Goal: Obtain resource: Download file/media

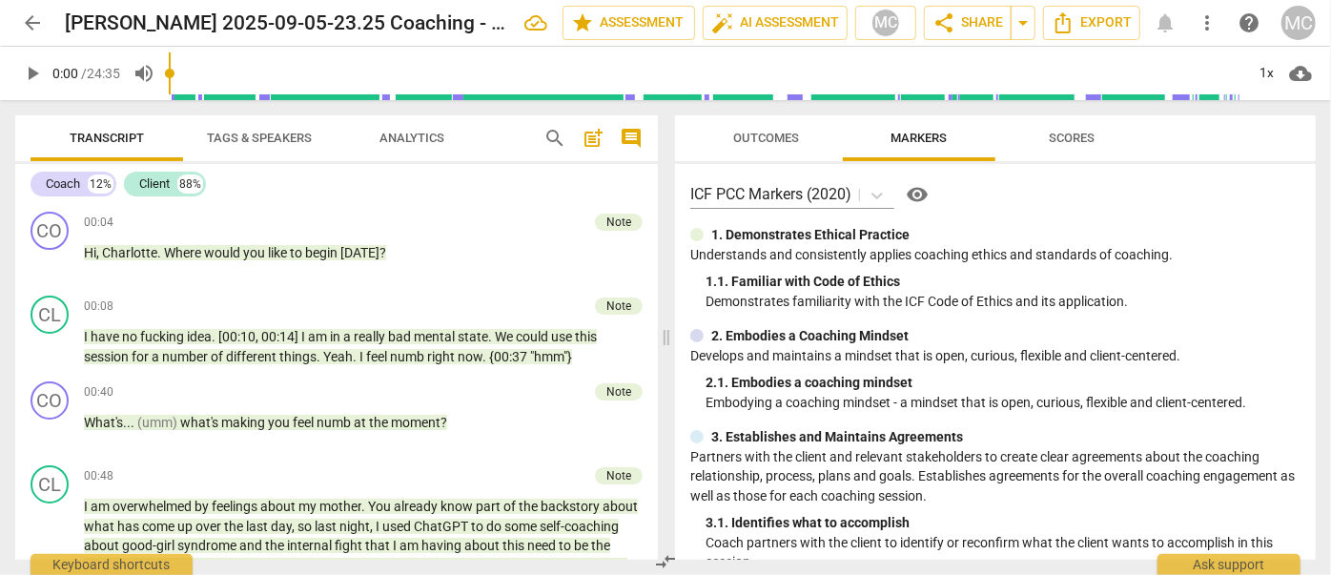
scroll to position [4114, 0]
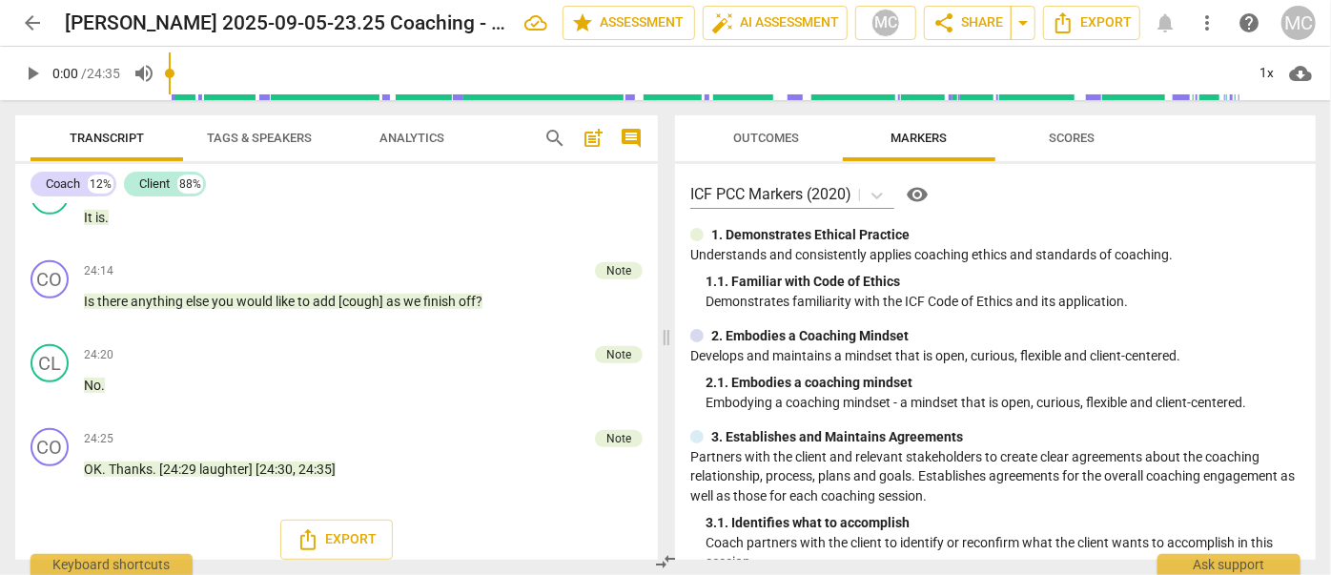
click at [36, 29] on span "arrow_back" at bounding box center [32, 22] width 23 height 23
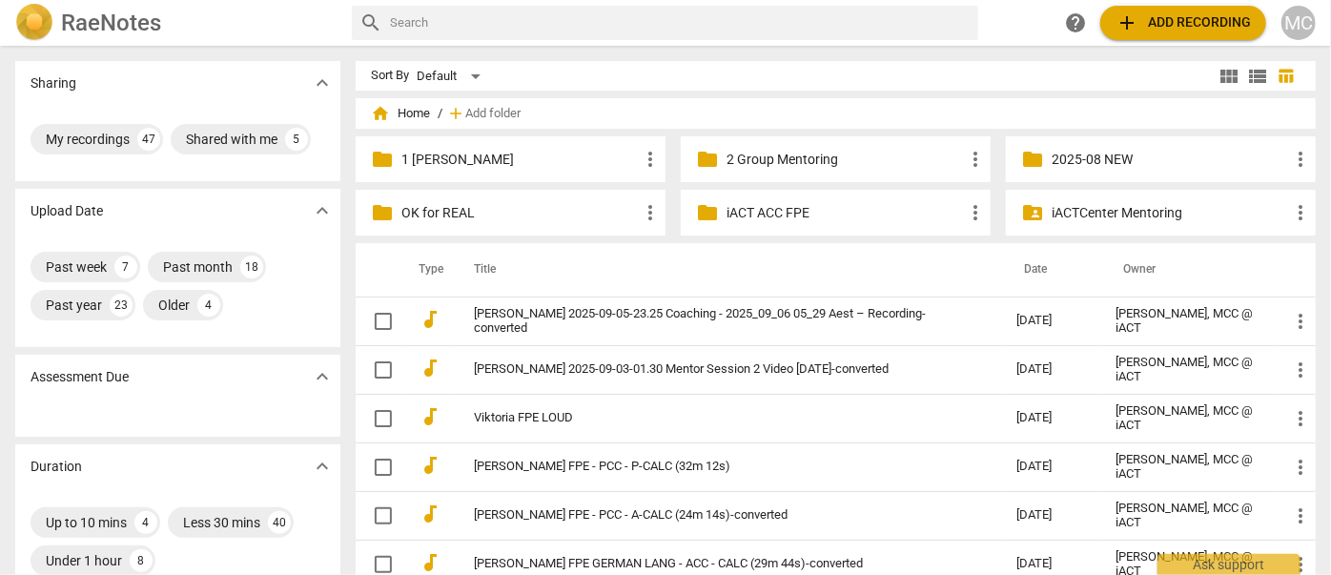
click at [558, 32] on input "text" at bounding box center [680, 23] width 581 height 31
type input "s"
type input "[PERSON_NAME]"
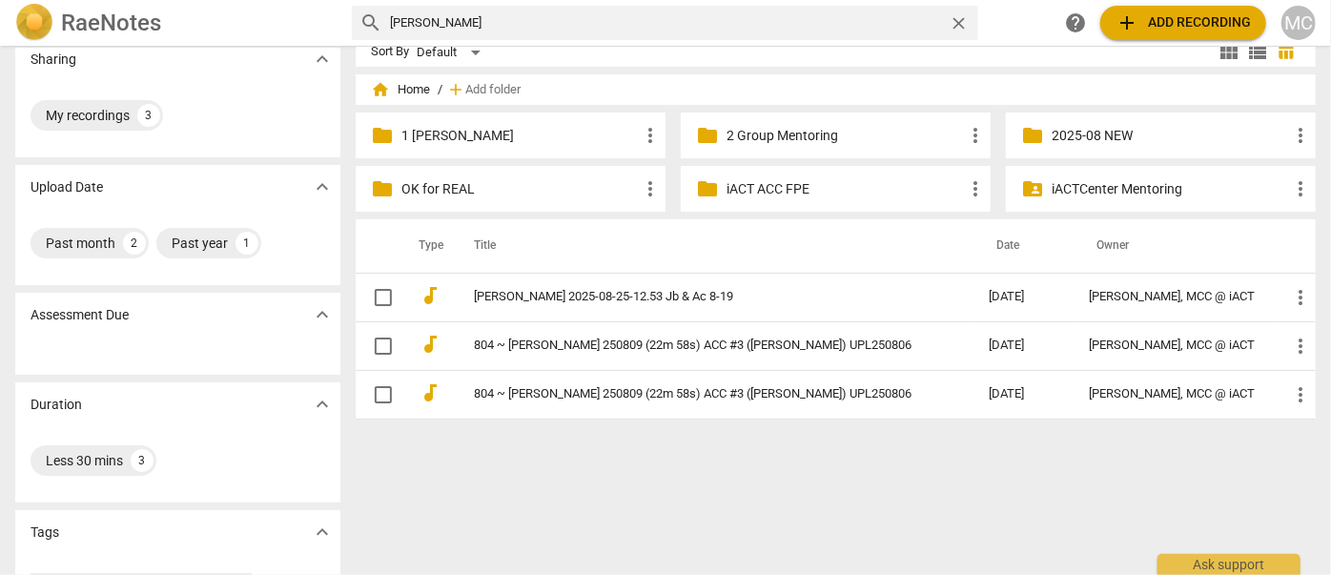
scroll to position [30, 0]
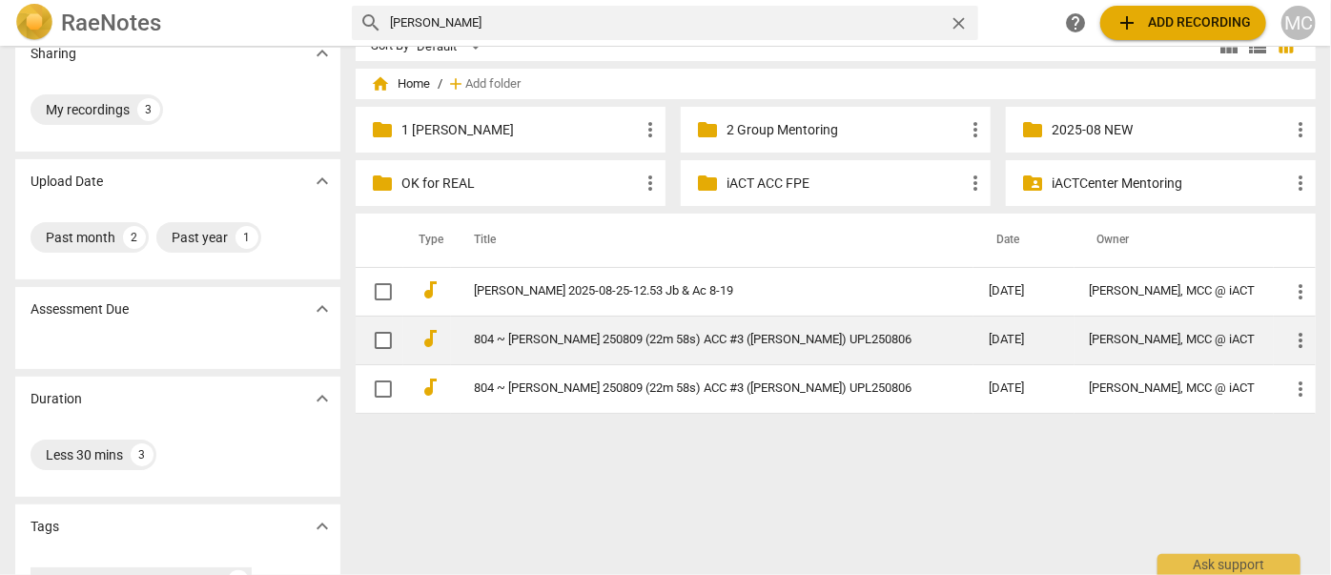
click at [505, 342] on link "804 ~ [PERSON_NAME] 250809 (22m 58s) ACC #3 ([PERSON_NAME]) UPL250806" at bounding box center [697, 340] width 446 height 14
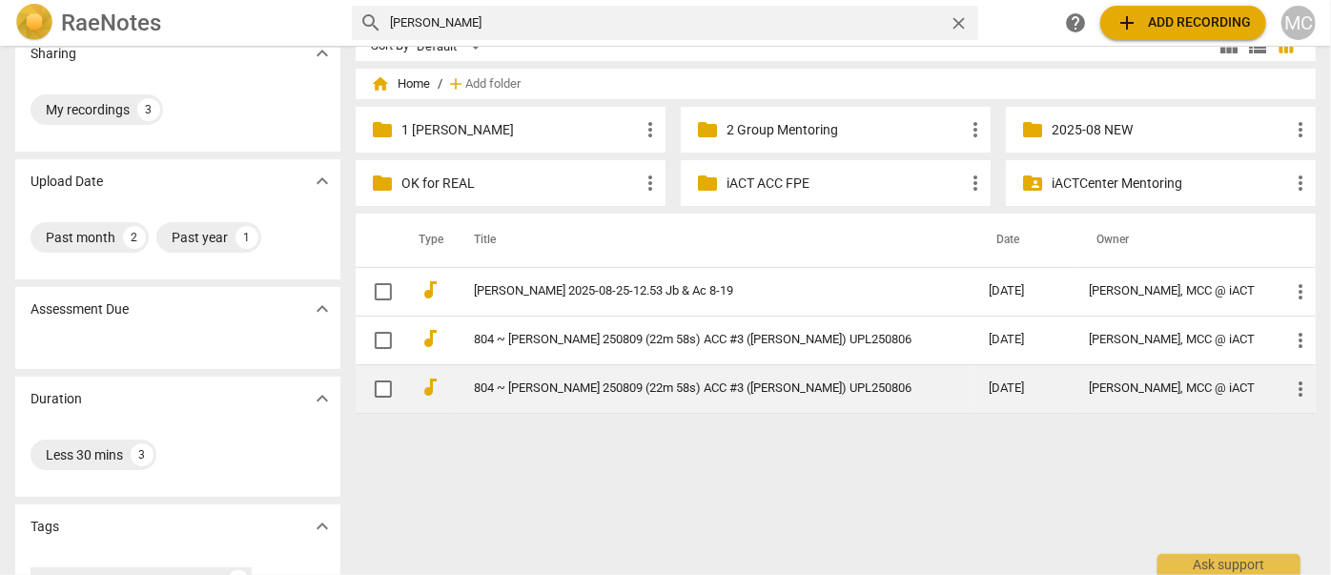
click at [521, 383] on link "804 ~ [PERSON_NAME] 250809 (22m 58s) ACC #3 ([PERSON_NAME]) UPL250806" at bounding box center [697, 388] width 446 height 14
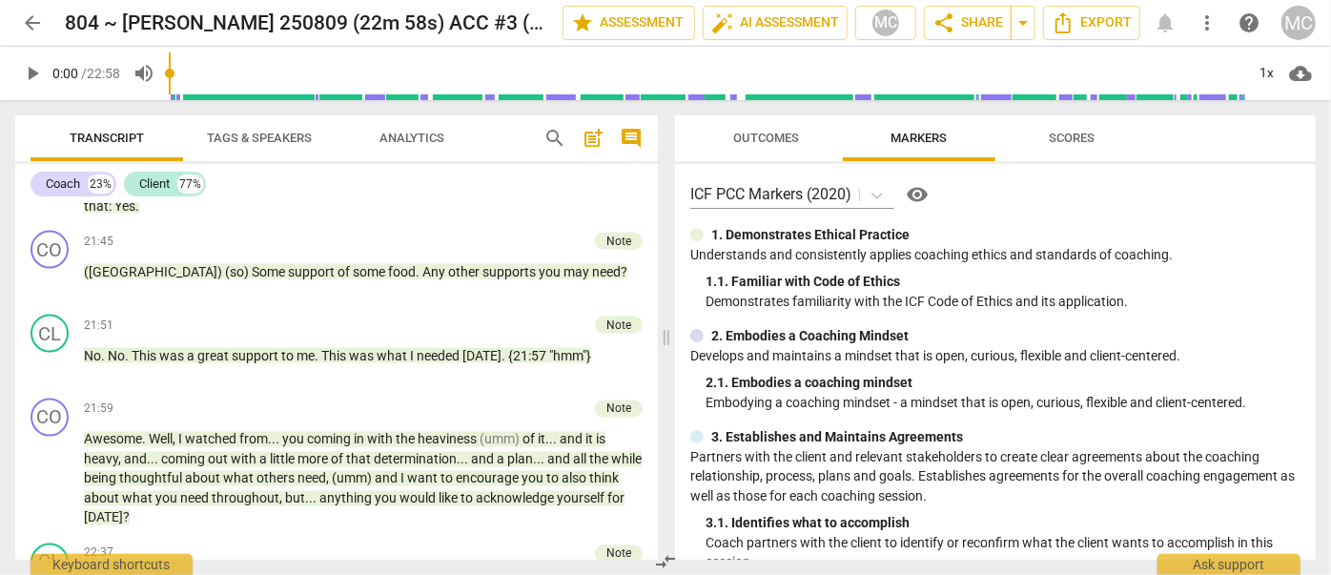
scroll to position [5699, 0]
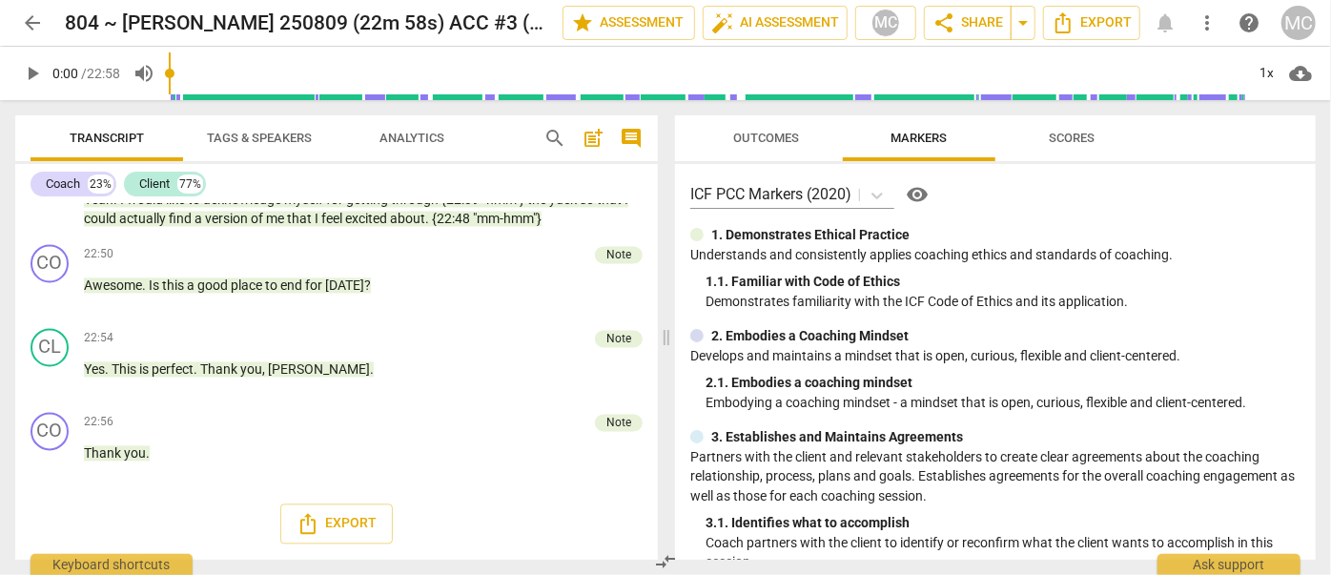
click at [746, 149] on span "Outcomes" at bounding box center [767, 139] width 112 height 26
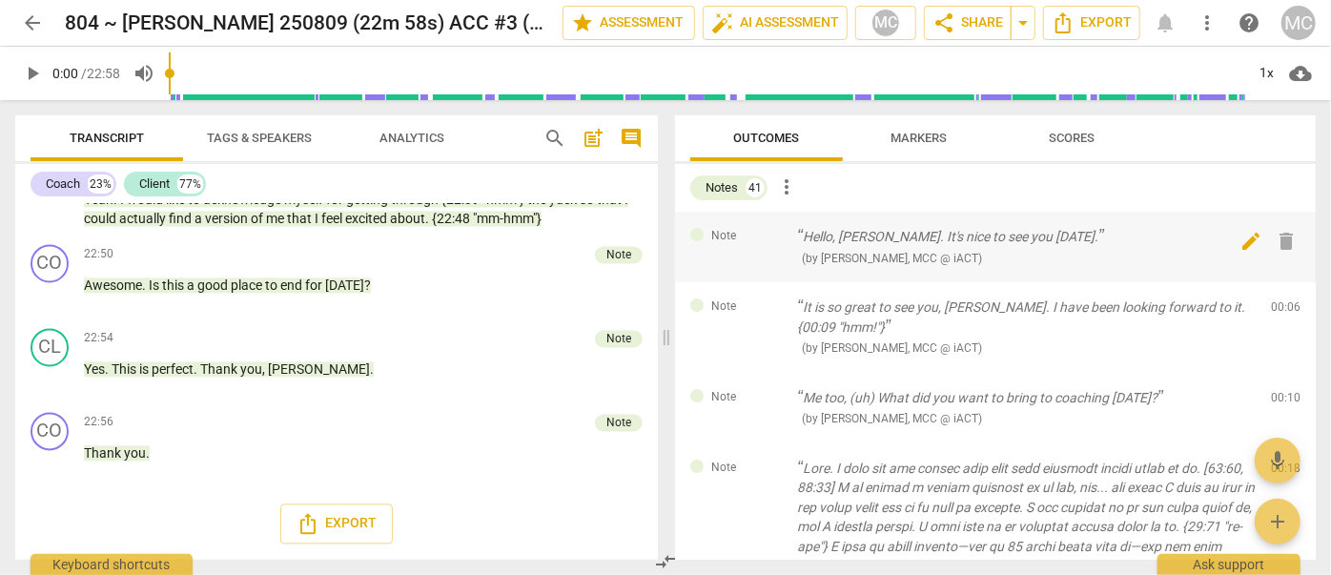
click at [1278, 240] on span "delete" at bounding box center [1287, 241] width 23 height 23
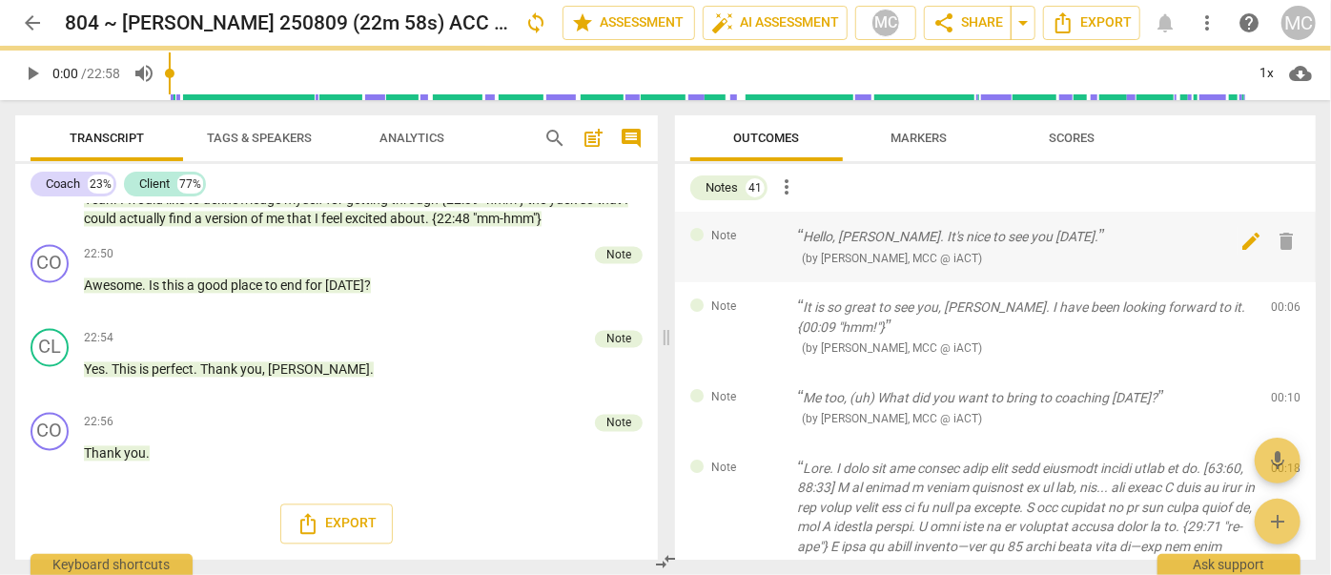
click at [1278, 240] on span "delete" at bounding box center [1287, 241] width 23 height 23
click at [1278, 282] on div "Note It is so great to see you, Amy. I have been looking forward to it. {00:09 …" at bounding box center [995, 327] width 641 height 91
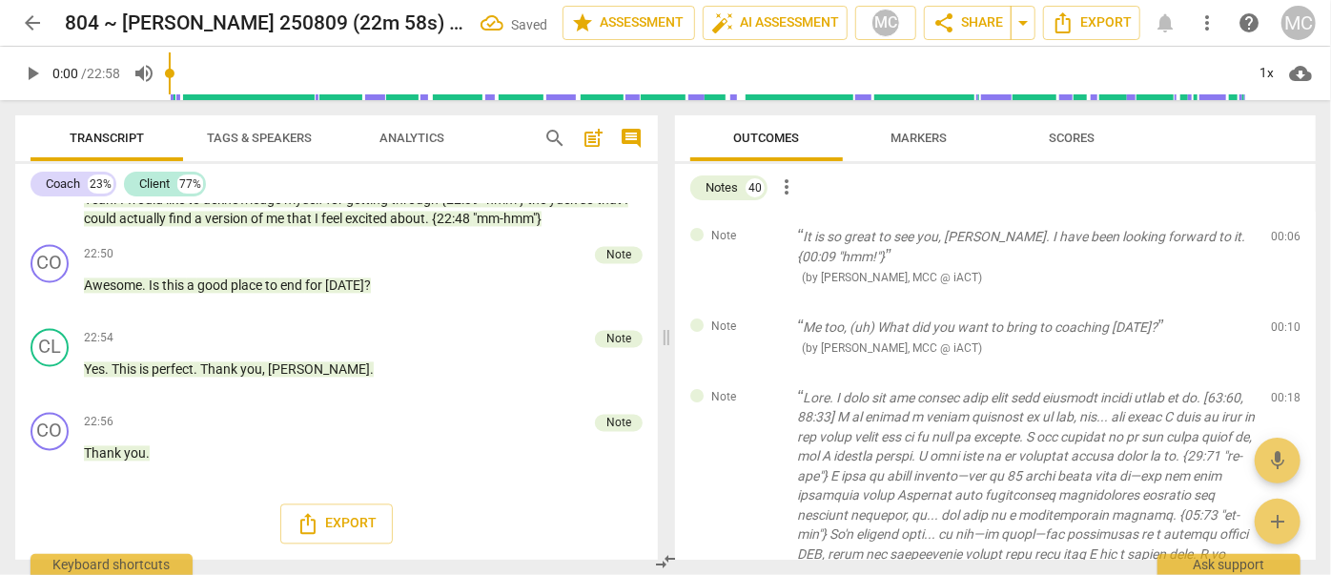
click at [1278, 240] on span "delete" at bounding box center [1287, 241] width 23 height 23
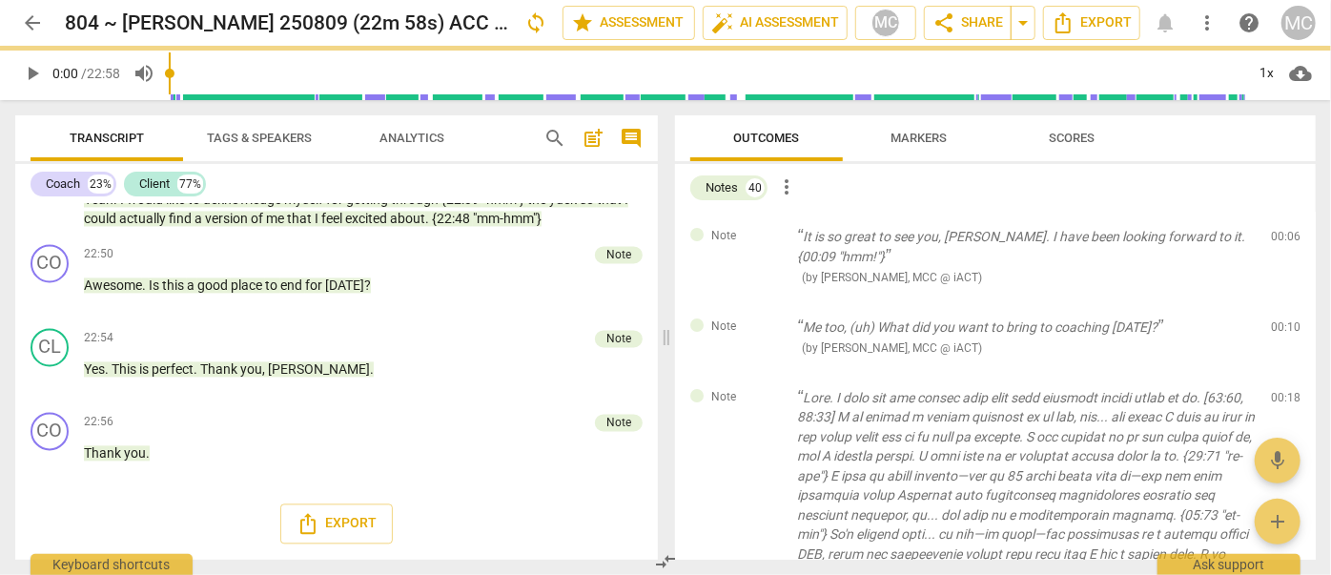
click at [1278, 302] on div "Note Me too, (uh) What did you want to bring to coaching today? ( by Matthew Ci…" at bounding box center [995, 337] width 641 height 71
click at [1278, 319] on span "delete" at bounding box center [1287, 330] width 23 height 23
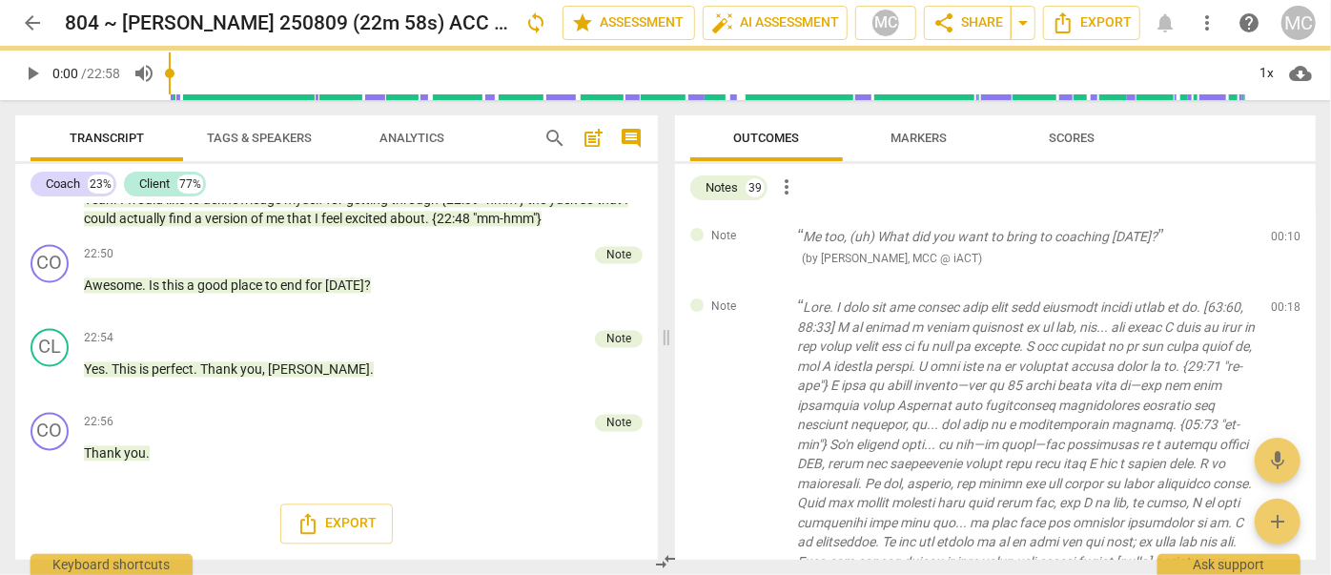
click at [1278, 240] on span "delete" at bounding box center [1287, 241] width 23 height 23
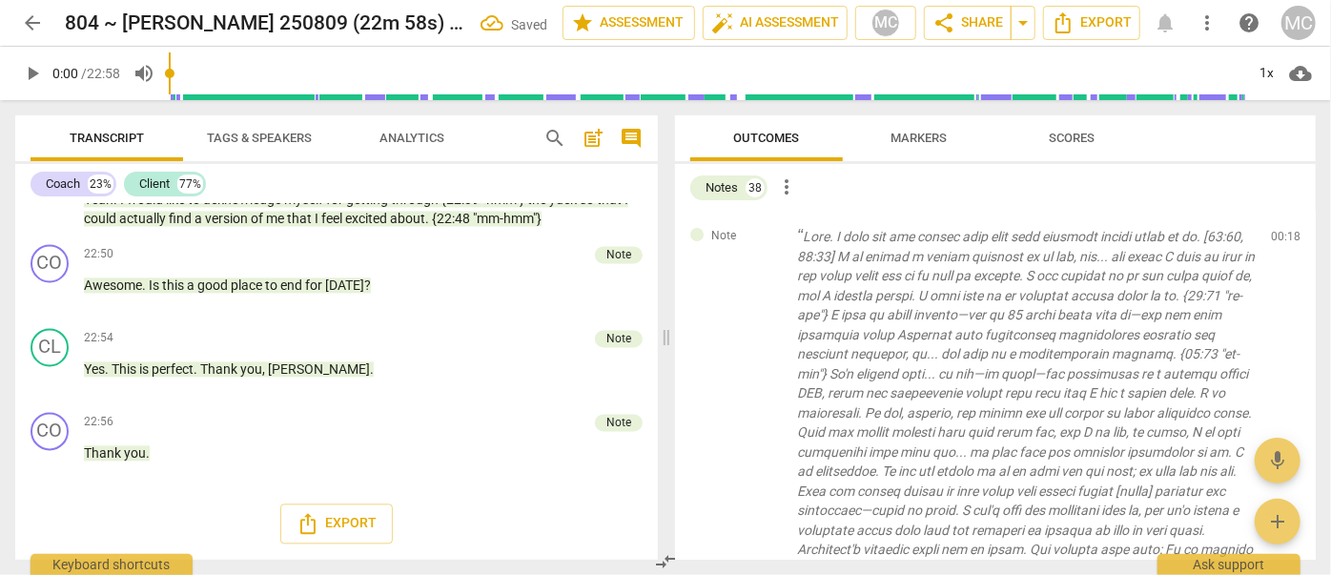
click at [1278, 240] on span "delete" at bounding box center [1287, 241] width 23 height 23
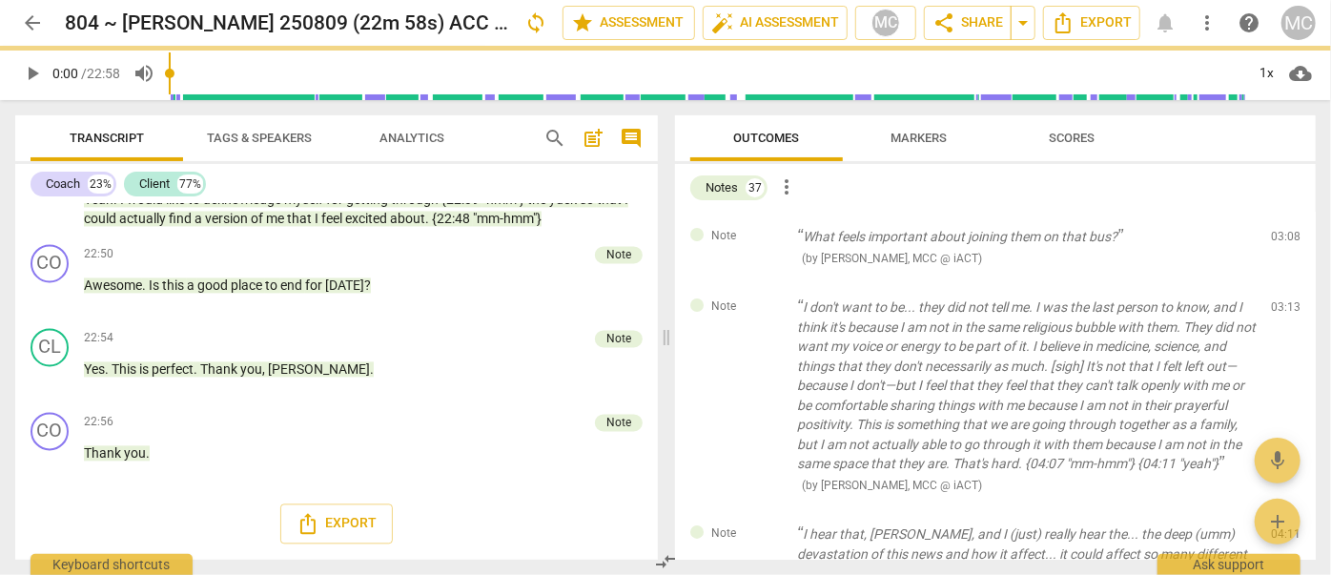
click at [1278, 240] on span "delete" at bounding box center [1287, 241] width 23 height 23
click at [1278, 282] on div "Note I don't want to be... they did not tell me. I was the last person to know,…" at bounding box center [995, 395] width 641 height 227
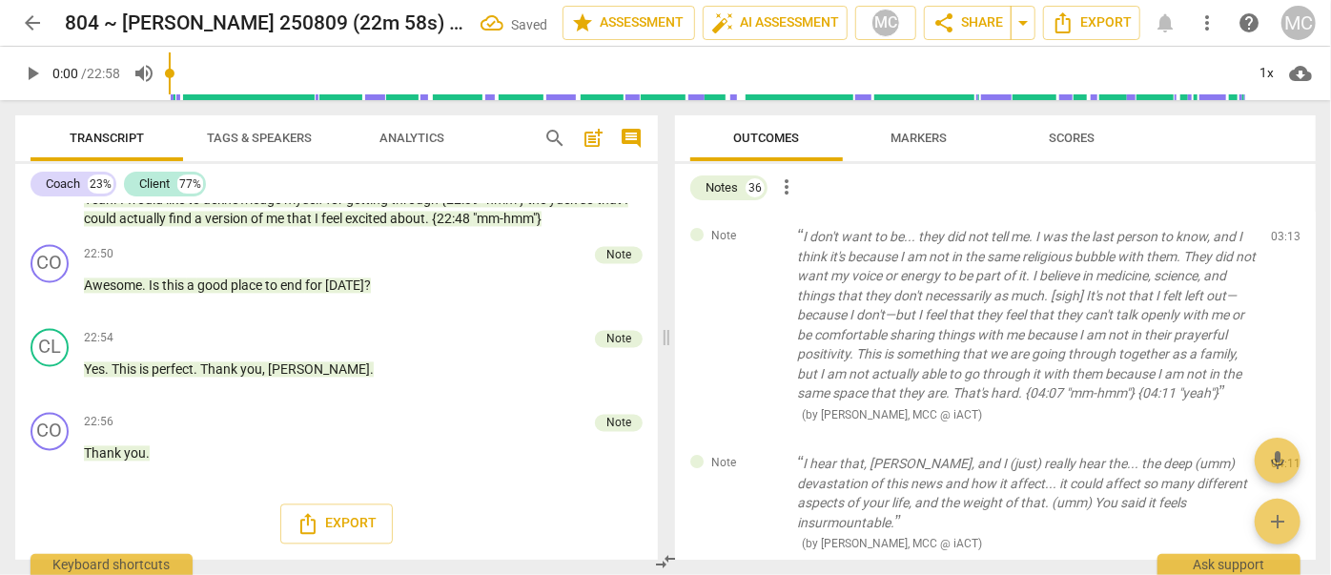
click at [1278, 240] on span "delete" at bounding box center [1287, 241] width 23 height 23
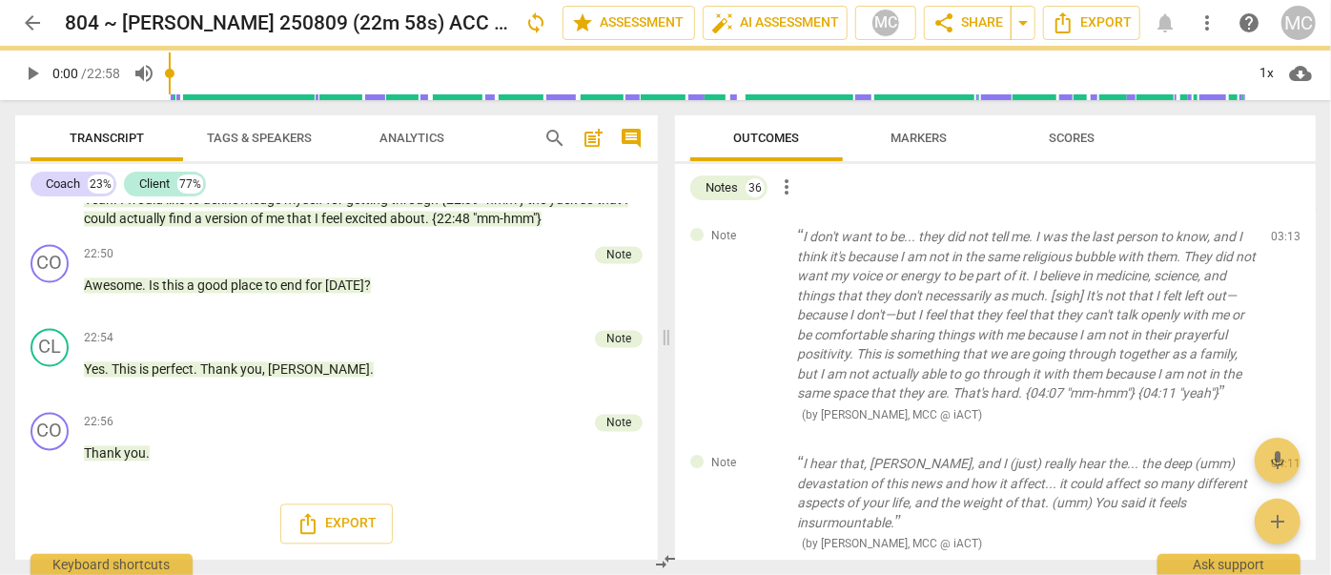
click at [1278, 240] on span "delete" at bounding box center [1287, 241] width 23 height 23
click at [1278, 439] on div "Note I hear that, Andrea, and I (just) really hear the... the deep (umm) devast…" at bounding box center [995, 504] width 641 height 130
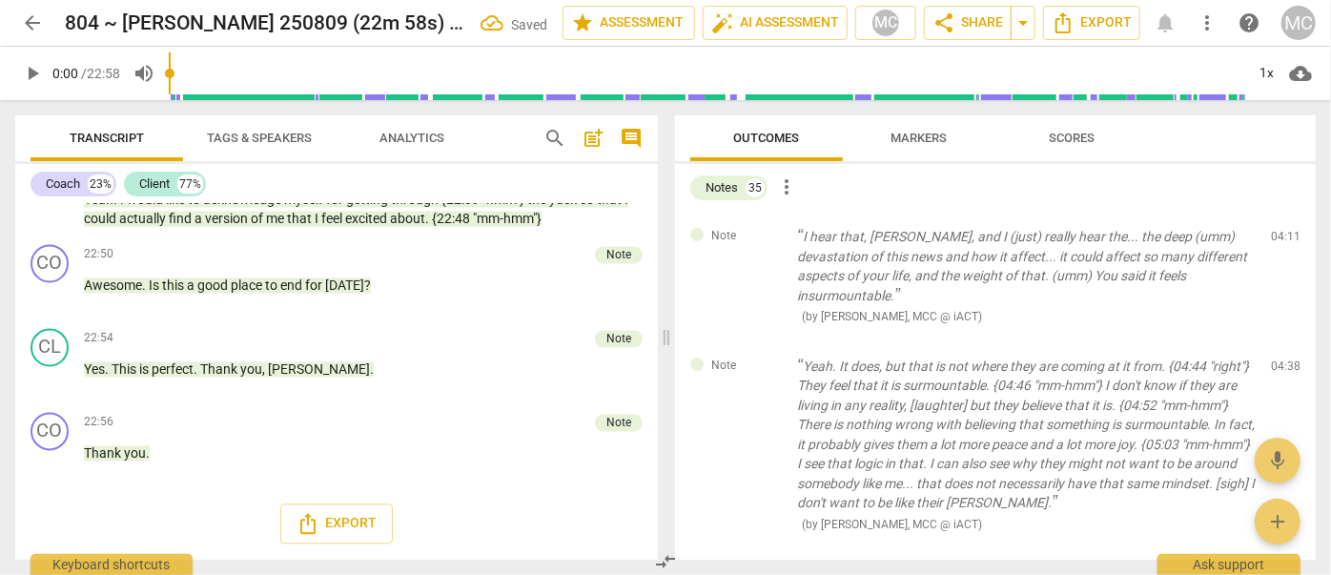
click at [1278, 240] on span "delete" at bounding box center [1287, 241] width 23 height 23
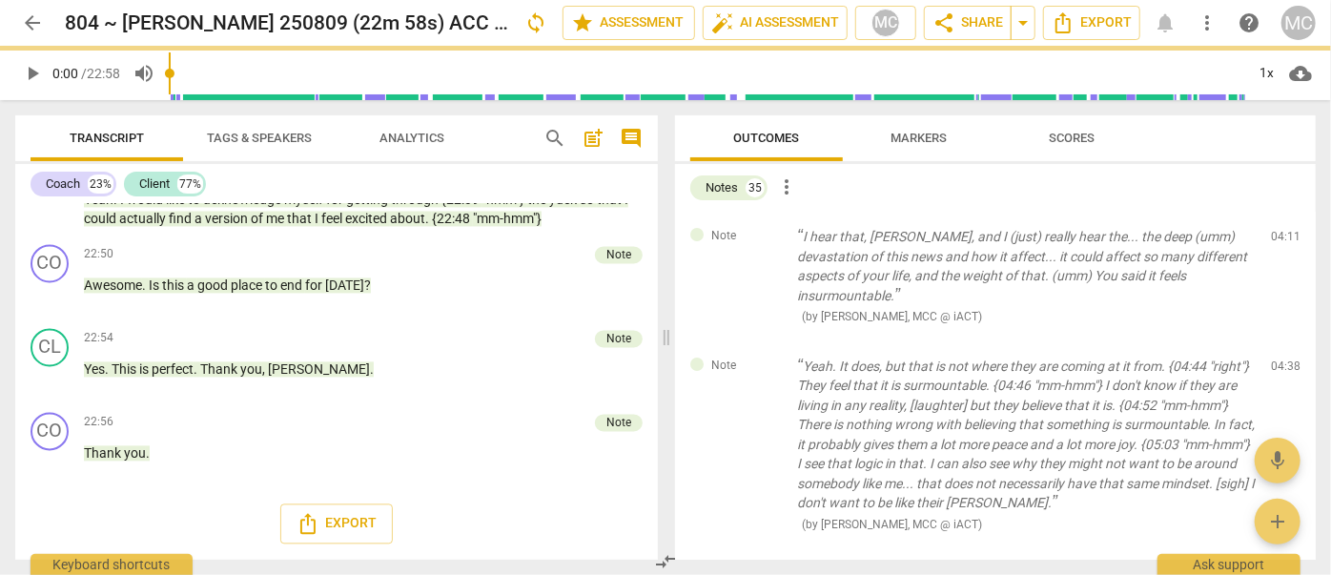
click at [1278, 240] on span "delete" at bounding box center [1287, 241] width 23 height 23
click at [1278, 341] on div "Note Yeah. It does, but that is not where they are coming at it from. {04:44 "r…" at bounding box center [995, 445] width 641 height 208
click at [1278, 359] on span "delete" at bounding box center [1287, 370] width 23 height 23
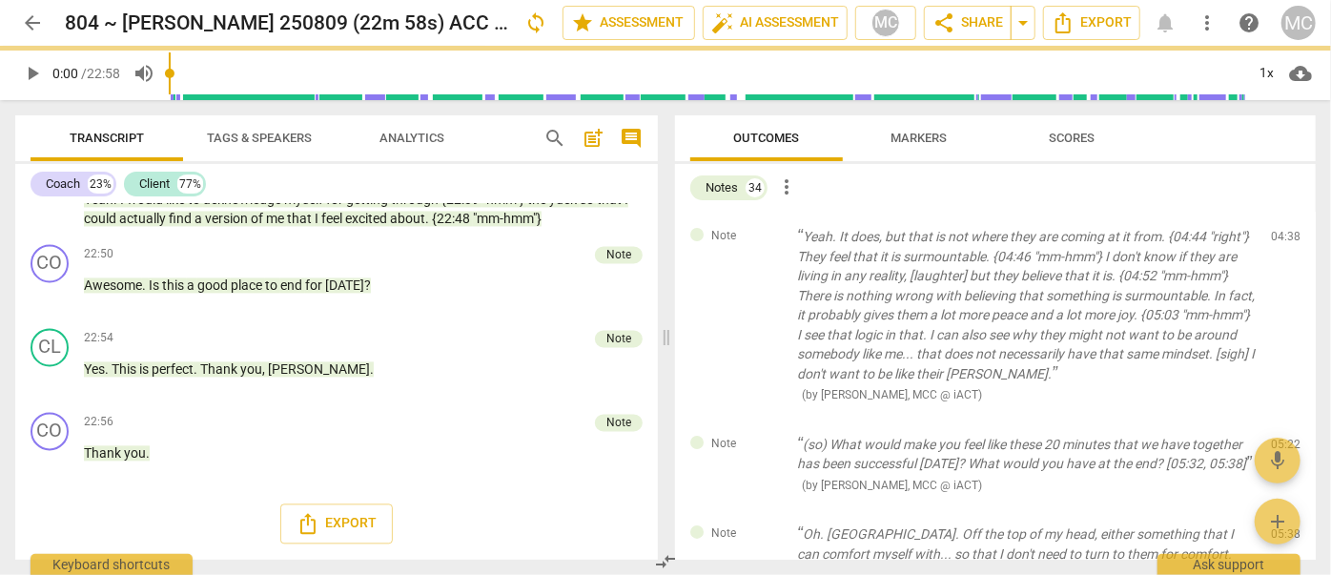
click at [1278, 240] on span "delete" at bounding box center [1287, 241] width 23 height 23
click at [1278, 420] on div "Note (so) What would make you feel like these 20 minutes that we have together …" at bounding box center [995, 465] width 641 height 91
click at [1278, 437] on span "delete" at bounding box center [1287, 448] width 23 height 23
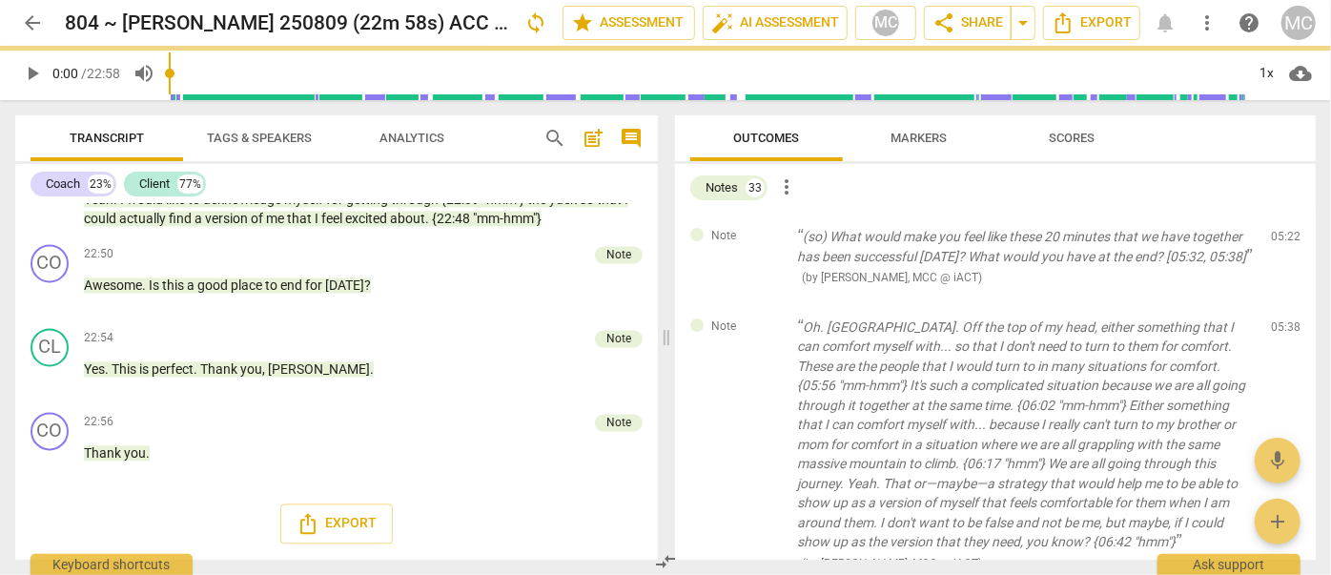
click at [1278, 240] on span "delete" at bounding box center [1287, 241] width 23 height 23
click at [1278, 302] on div "Note Oh. Gosh. Off the top of my head, either something that I can comfort myse…" at bounding box center [995, 445] width 641 height 286
click at [1278, 319] on span "delete" at bounding box center [1287, 330] width 23 height 23
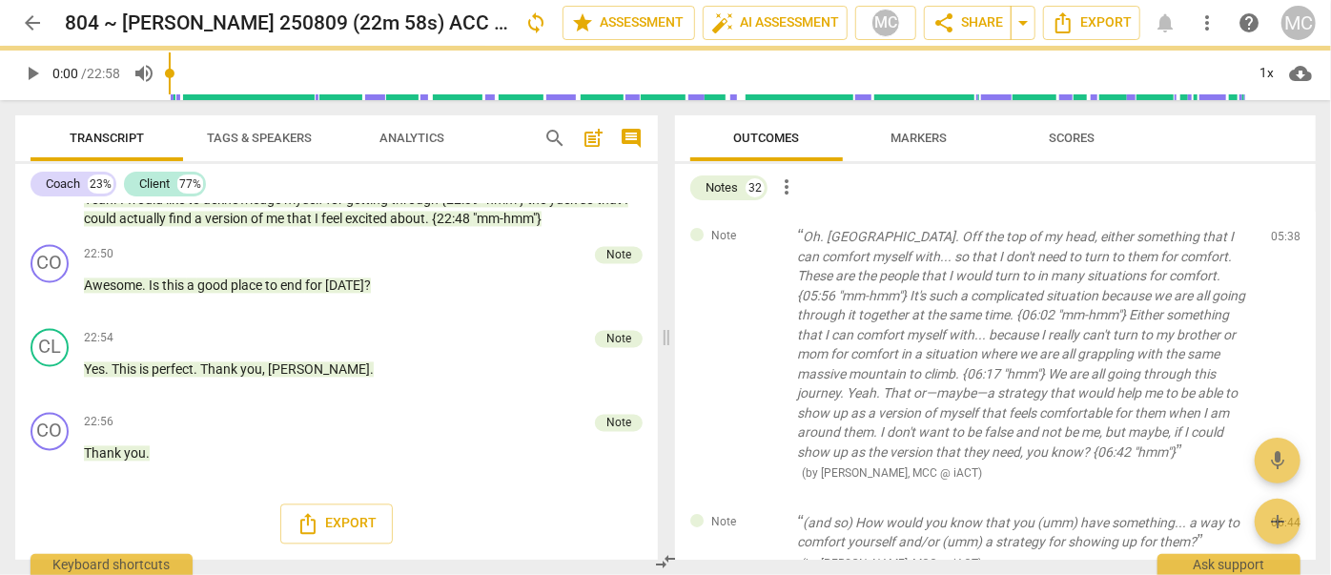
click at [1278, 240] on span "delete" at bounding box center [1287, 241] width 23 height 23
click at [1278, 498] on div "Note (and so) How would you know that you (umm) have something... a way to comf…" at bounding box center [995, 543] width 641 height 91
click at [1278, 515] on span "delete" at bounding box center [1287, 526] width 23 height 23
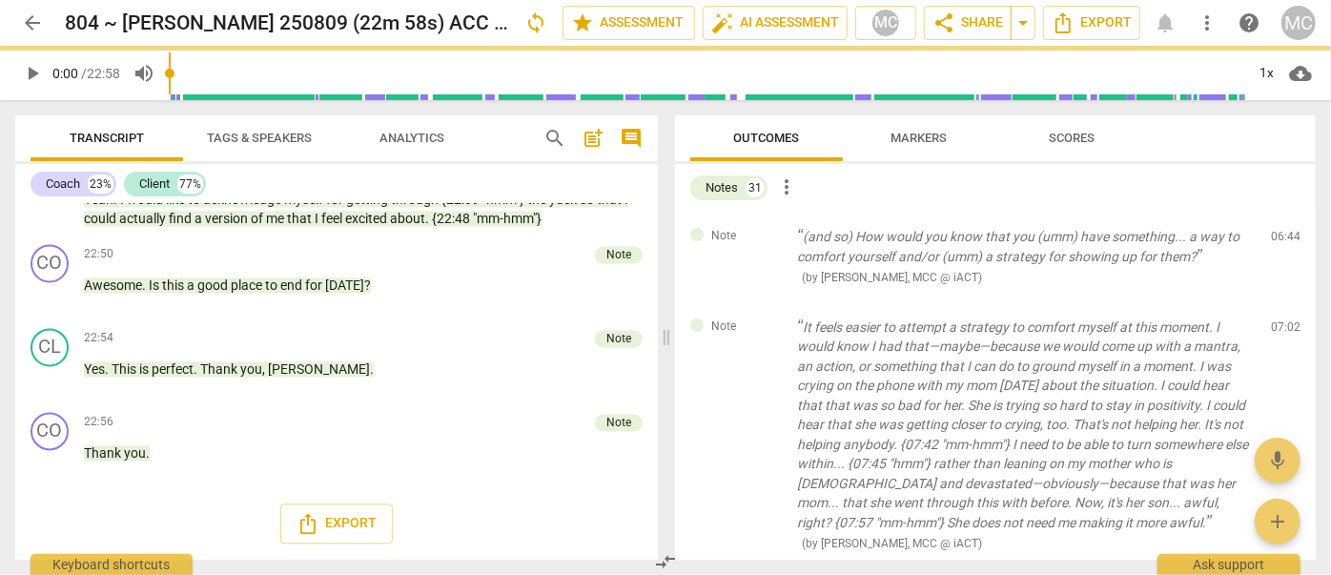
click at [1278, 240] on span "delete" at bounding box center [1287, 241] width 23 height 23
click at [1278, 302] on div "Note It feels easier to attempt a strategy to comfort myself at this moment. I …" at bounding box center [995, 435] width 641 height 266
click at [1278, 319] on span "delete" at bounding box center [1287, 330] width 23 height 23
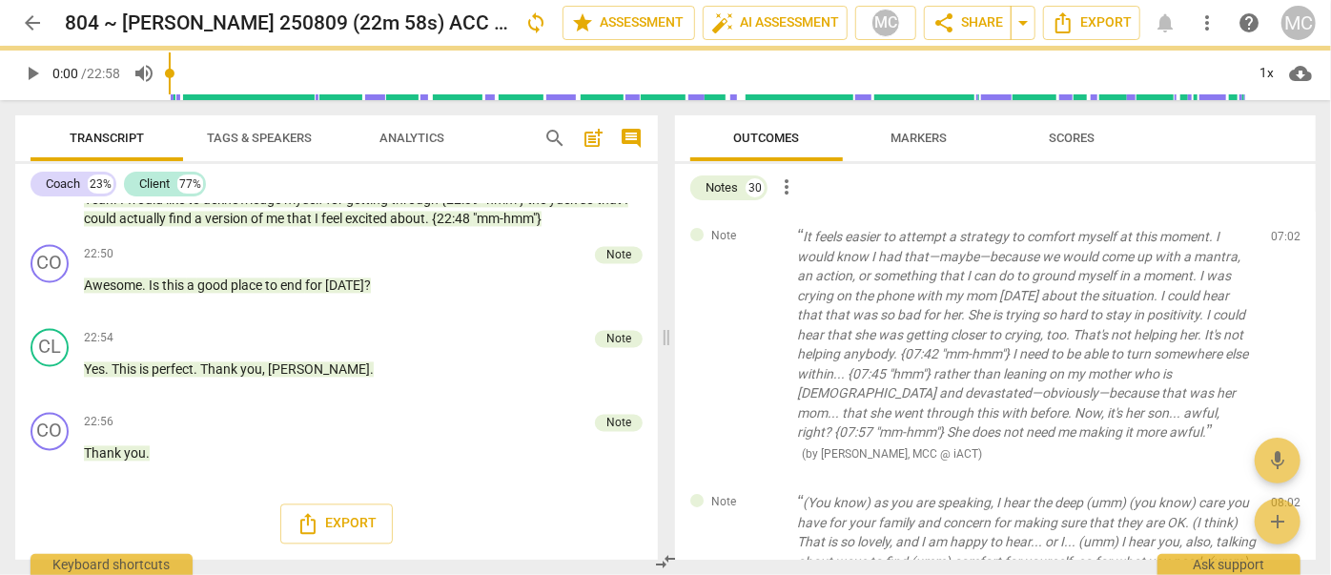
click at [1278, 240] on span "delete" at bounding box center [1287, 241] width 23 height 23
click at [1278, 496] on span "delete" at bounding box center [1287, 507] width 23 height 23
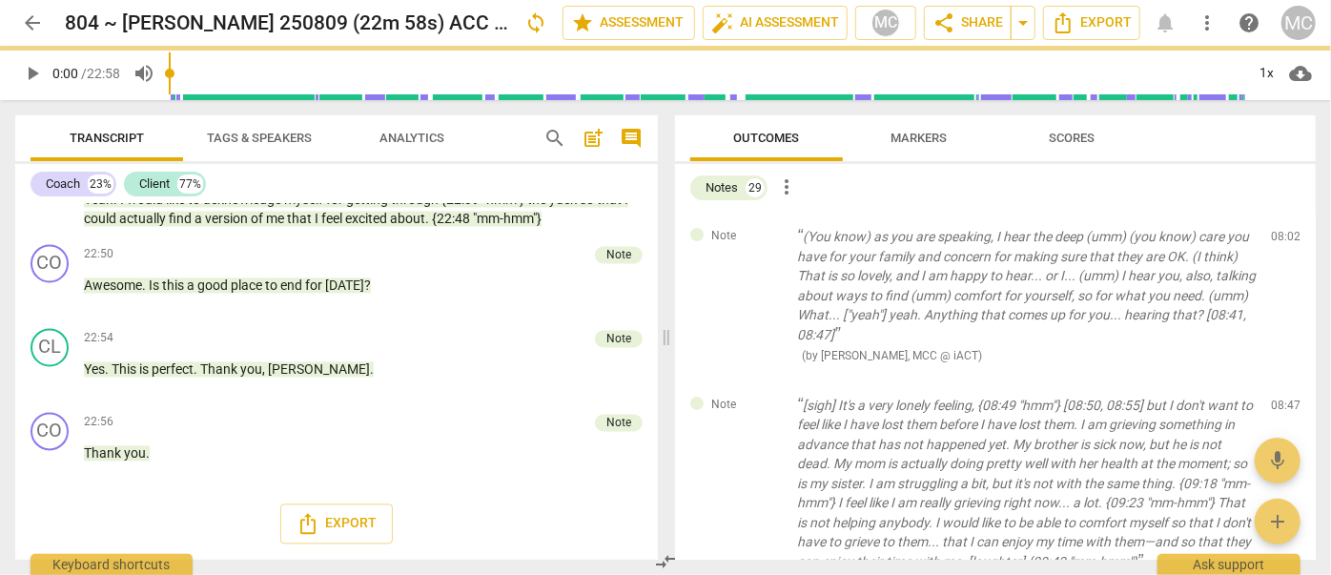
click at [1278, 240] on span "delete" at bounding box center [1287, 241] width 23 height 23
click at [1278, 380] on div "Note [sigh] It's a very lonely feeling, {08:49 "hmm"} [08:50, 08:55] but I don'…" at bounding box center [995, 493] width 641 height 227
click at [1278, 398] on span "delete" at bounding box center [1287, 409] width 23 height 23
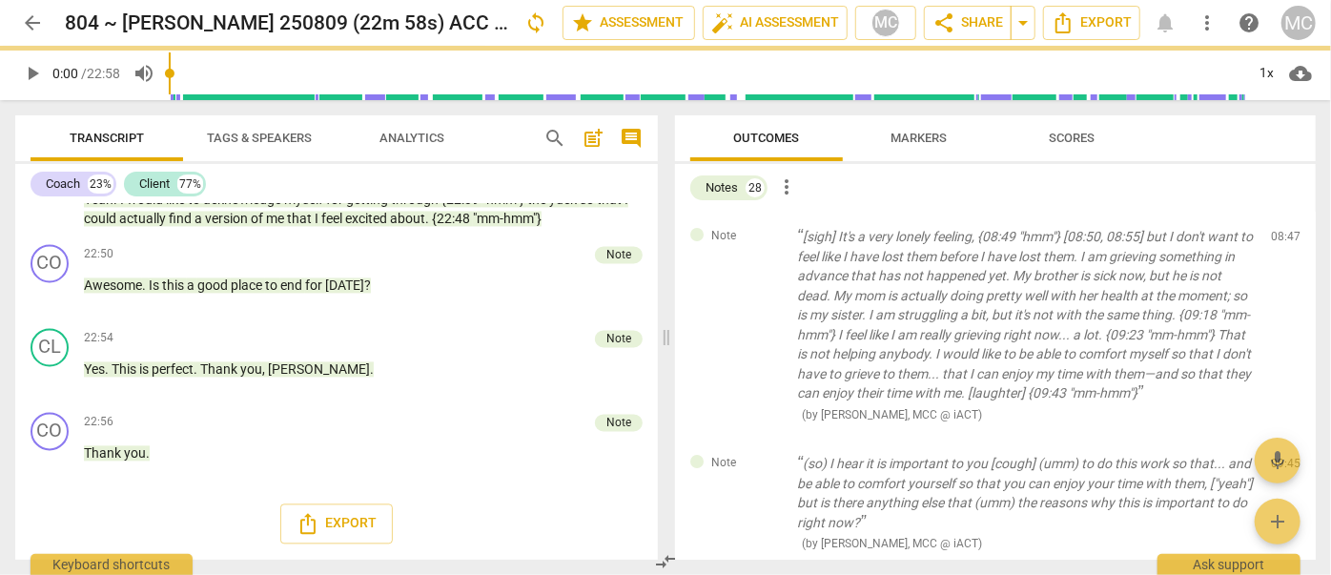
click at [1278, 240] on span "delete" at bounding box center [1287, 241] width 23 height 23
click at [1278, 439] on div "Note (so) I hear it is important to you [cough] (umm) to do this work so that..…" at bounding box center [995, 504] width 641 height 130
click at [1278, 457] on span "delete" at bounding box center [1287, 468] width 23 height 23
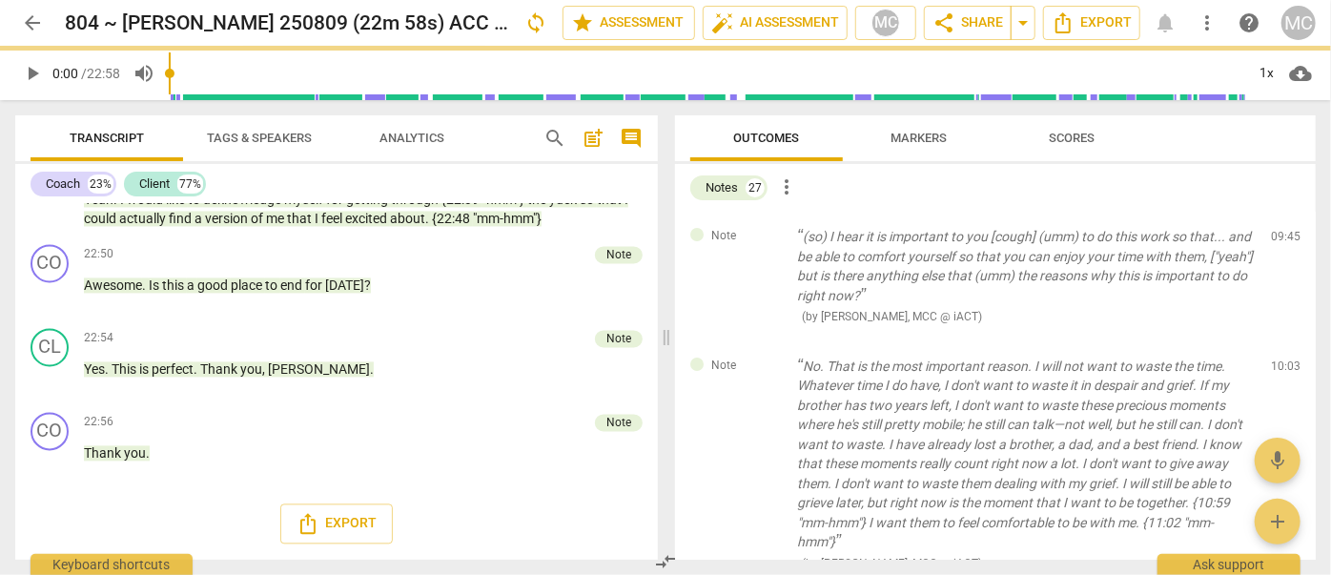
click at [1278, 240] on span "delete" at bounding box center [1287, 241] width 23 height 23
click at [1278, 341] on div "Note No. That is the most important reason. I will not want to waste the time. …" at bounding box center [995, 464] width 641 height 247
click at [1278, 359] on span "delete" at bounding box center [1287, 370] width 23 height 23
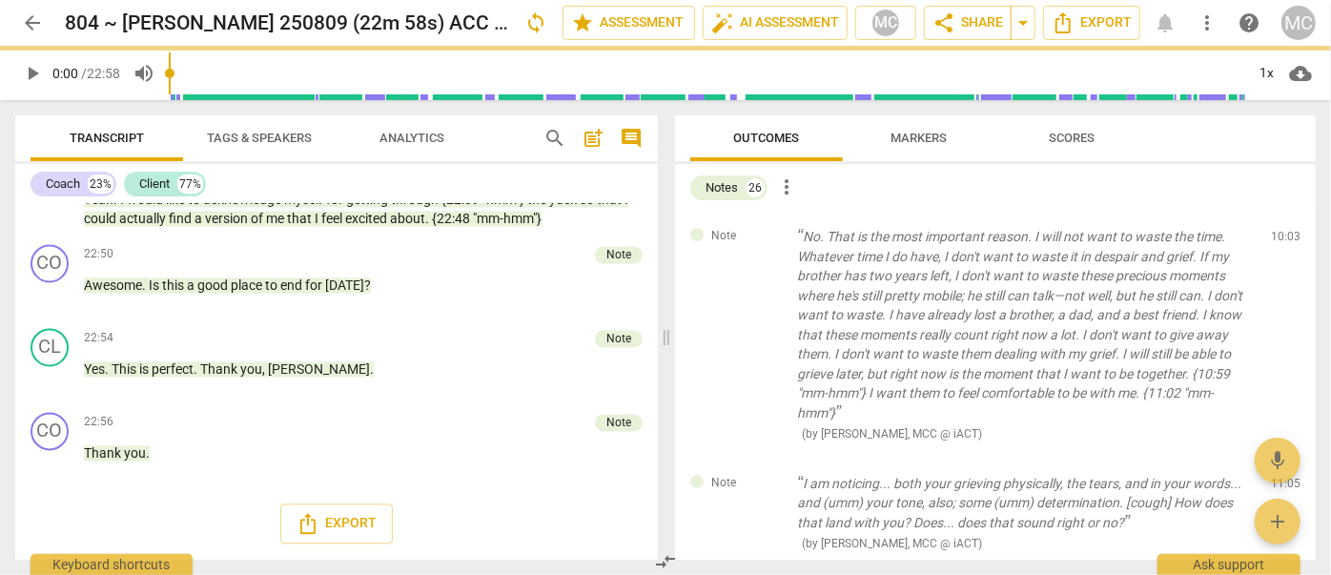
click at [1278, 240] on span "delete" at bounding box center [1287, 241] width 23 height 23
click at [1278, 459] on div "Note I am noticing... both your grieving physically, the tears, and in your wor…" at bounding box center [995, 514] width 641 height 110
click at [1278, 476] on span "delete" at bounding box center [1287, 487] width 23 height 23
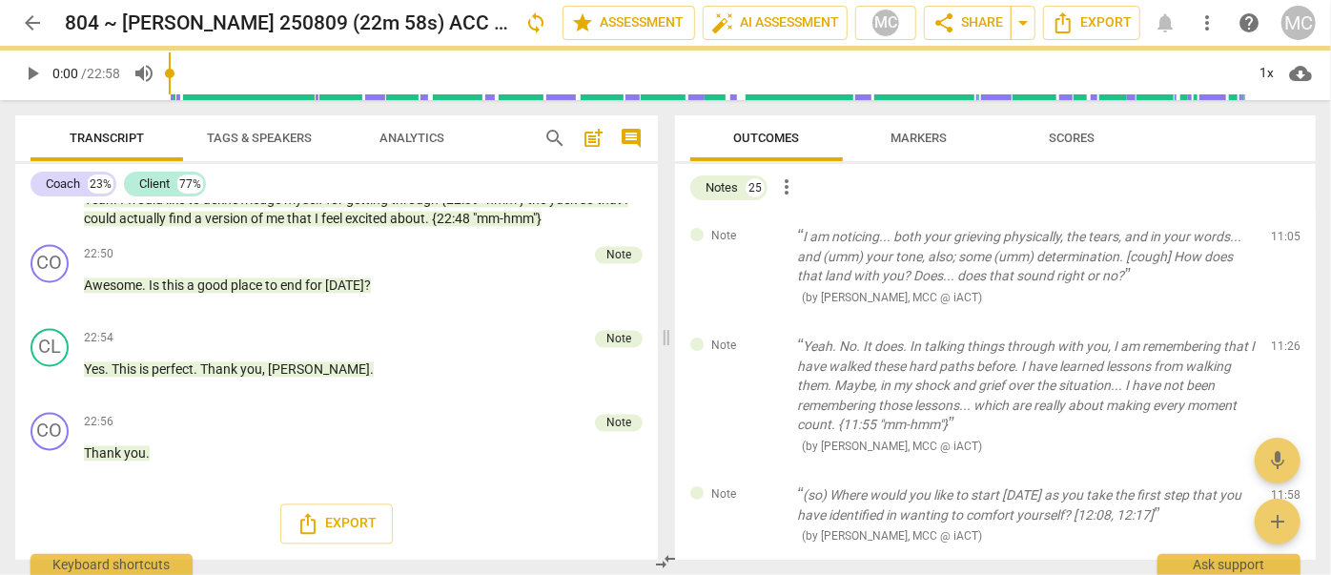
click at [1278, 240] on span "delete" at bounding box center [1287, 241] width 23 height 23
click at [1278, 321] on div "Note Yeah. No. It does. In talking things through with you, I am remembering th…" at bounding box center [995, 395] width 641 height 149
click at [1278, 339] on span "delete" at bounding box center [1287, 350] width 23 height 23
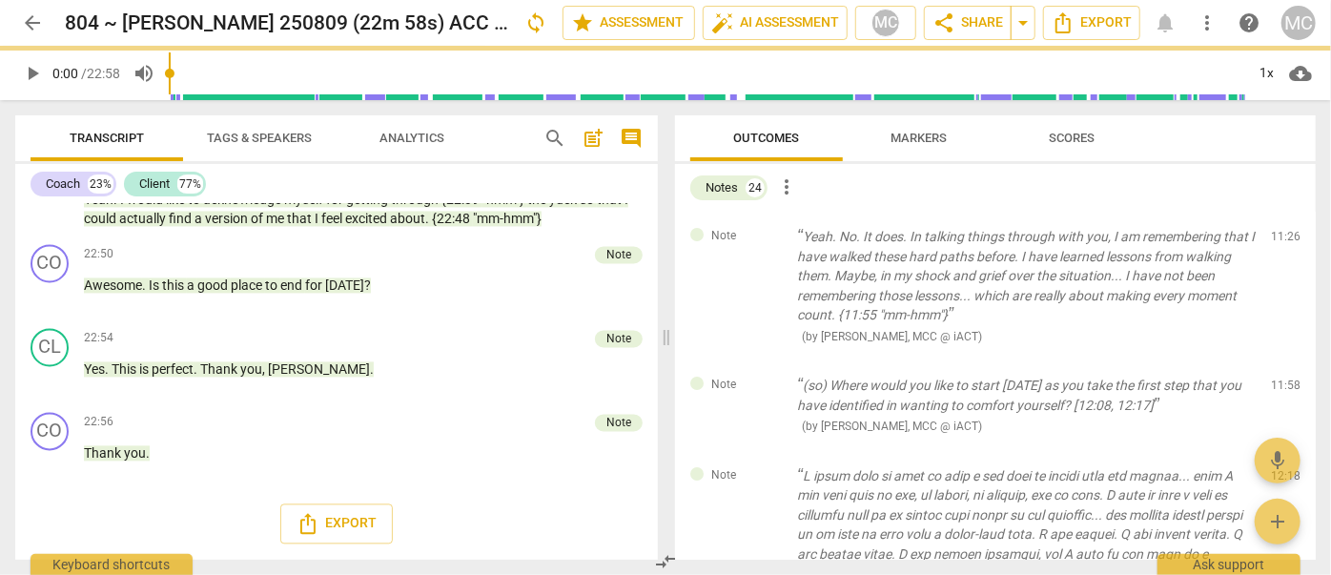
click at [1278, 240] on span "delete" at bounding box center [1287, 241] width 23 height 23
click at [1278, 360] on div "Note (so) Where would you like to start today as you take the first step that y…" at bounding box center [995, 405] width 641 height 91
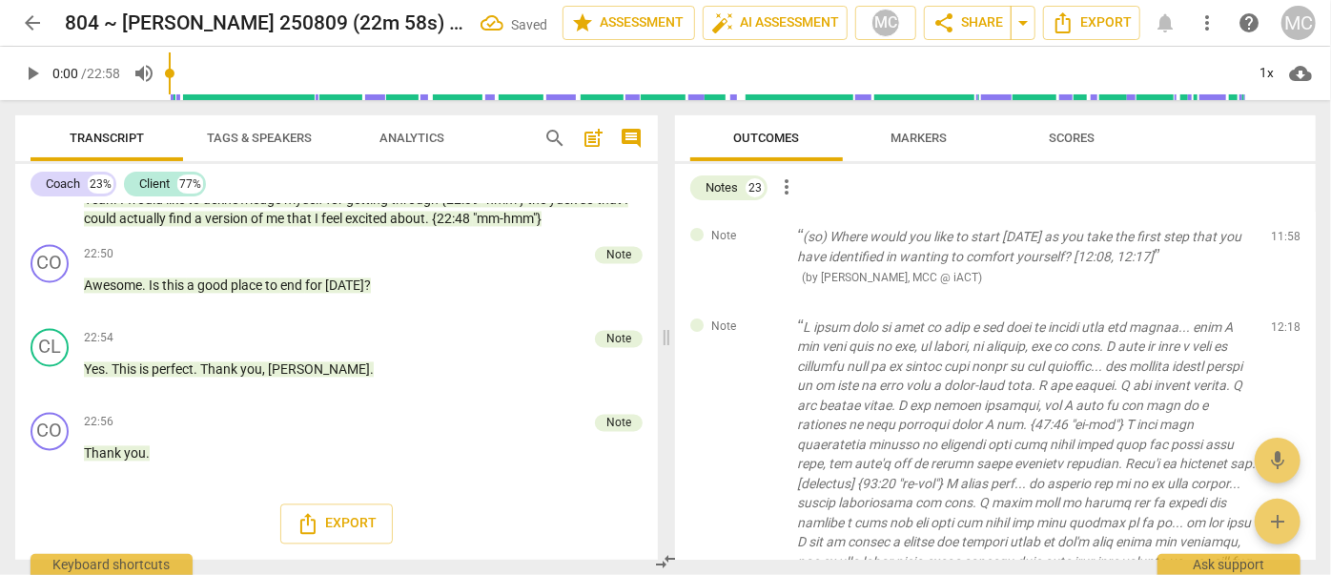
click at [1278, 240] on span "delete" at bounding box center [1287, 241] width 23 height 23
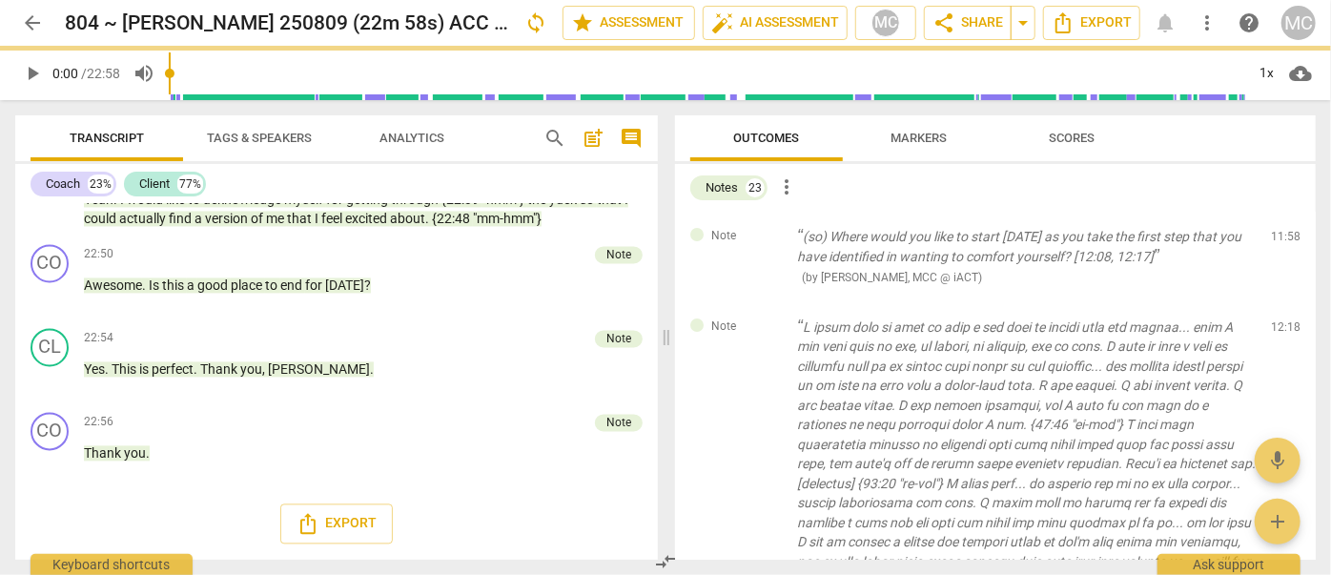
click at [1278, 302] on div "Note ( by Matthew Cintron-Quinones, MCC @ iACT ) 12:18 edit delete" at bounding box center [995, 543] width 641 height 482
click at [1278, 319] on span "delete" at bounding box center [1287, 330] width 23 height 23
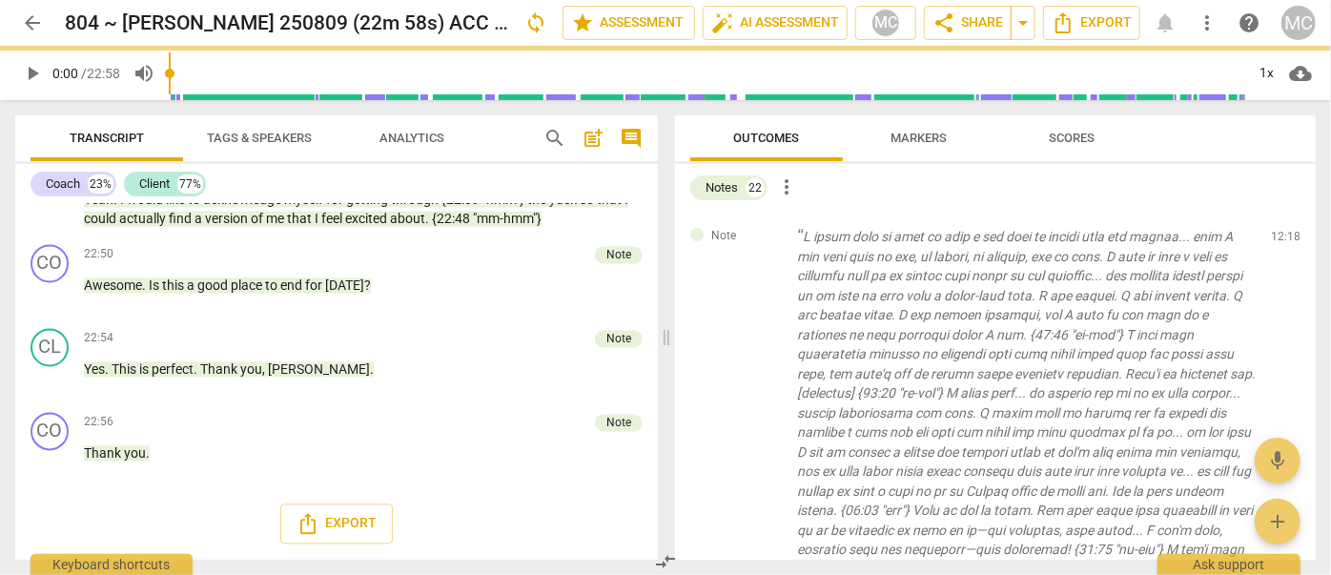
click at [1278, 240] on span "delete" at bounding box center [1287, 241] width 23 height 23
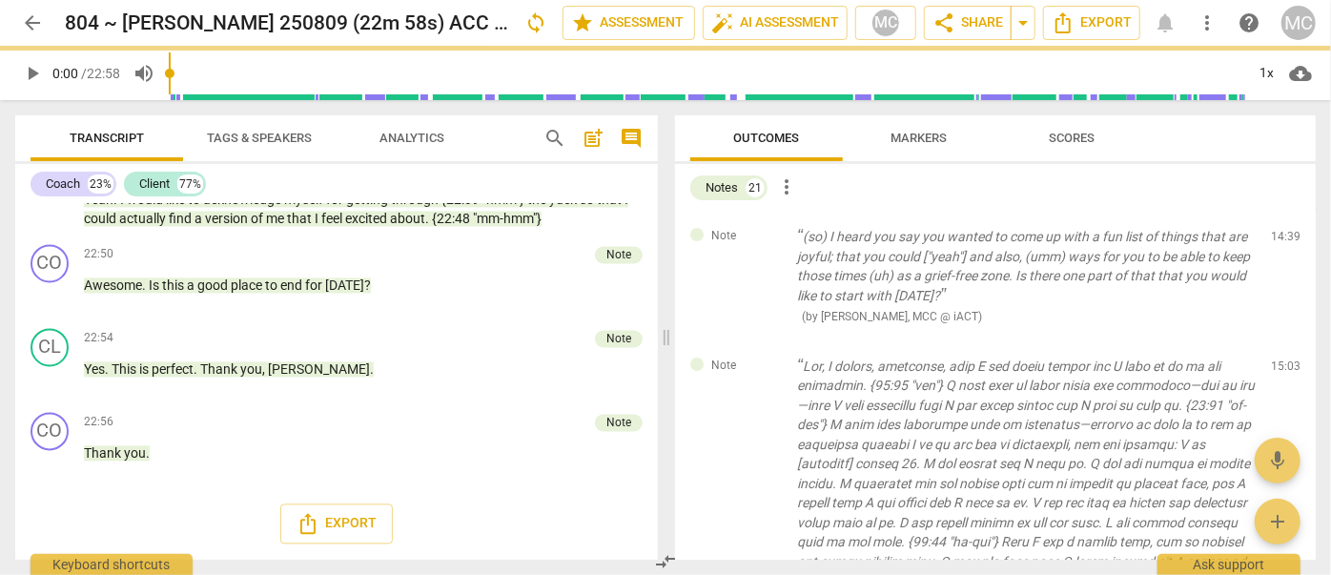
click at [1278, 240] on span "delete" at bounding box center [1287, 241] width 23 height 23
click at [1278, 341] on div "Note ( by Matthew Cintron-Quinones, MCC @ iACT ) 15:03 edit delete" at bounding box center [995, 582] width 641 height 482
click at [1278, 359] on span "delete" at bounding box center [1287, 370] width 23 height 23
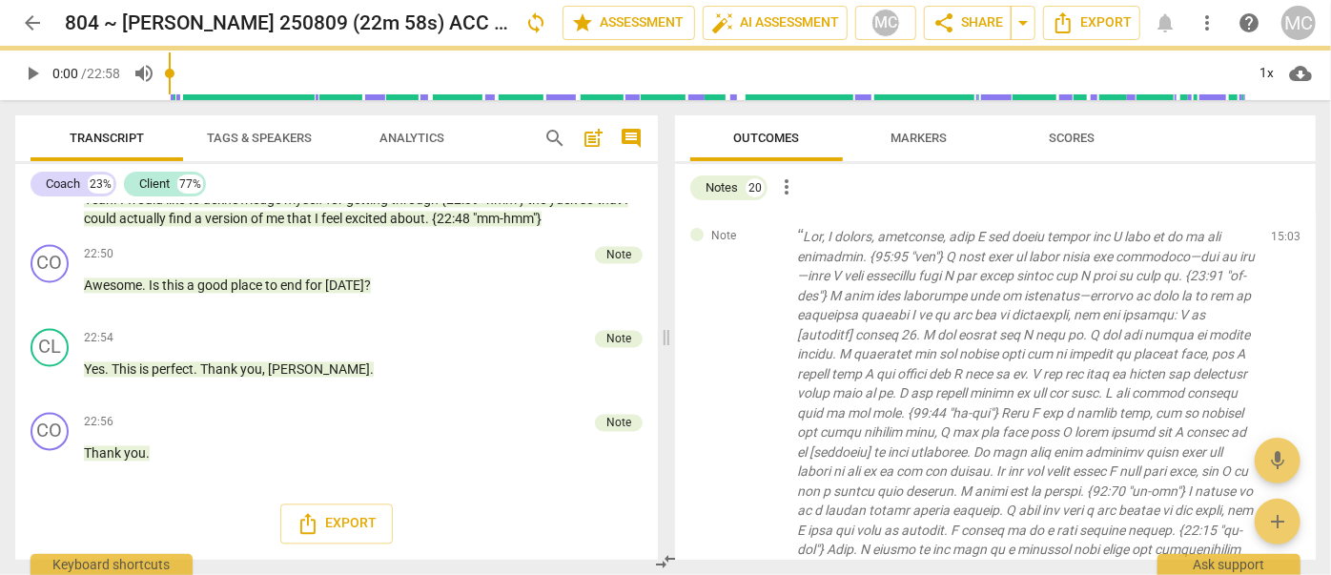
click at [1278, 240] on span "delete" at bounding box center [1287, 241] width 23 height 23
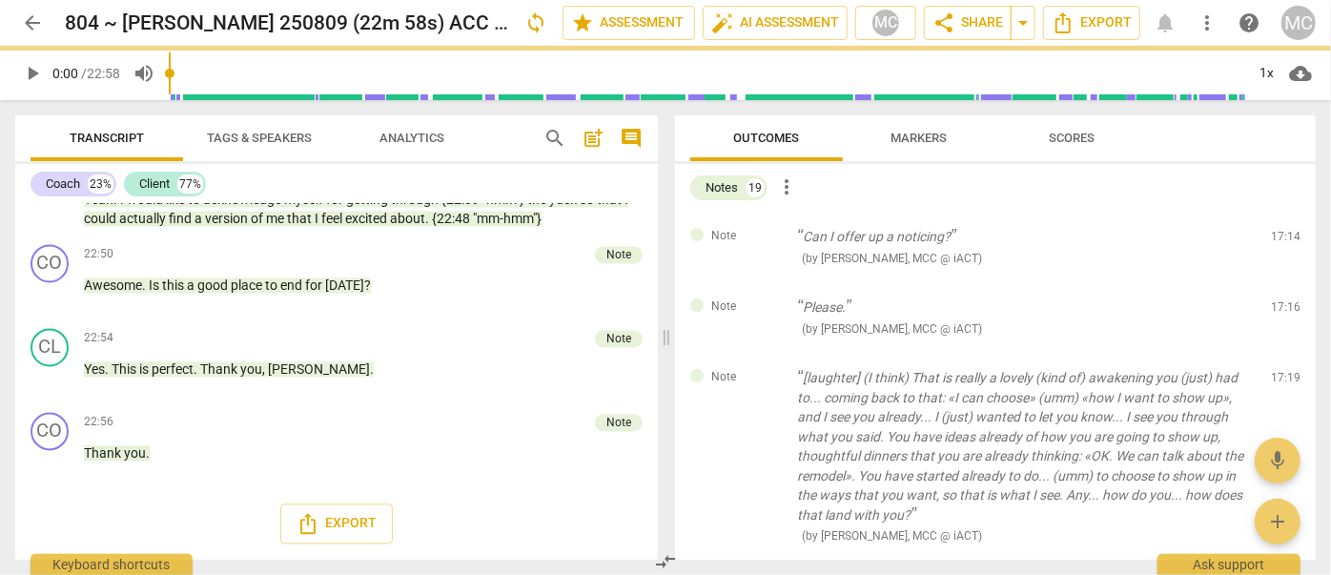
scroll to position [5665, 0]
click at [1278, 240] on span "delete" at bounding box center [1287, 241] width 23 height 23
click at [1278, 282] on div "Note Please. ( by Matthew Cintron-Quinones, MCC @ iACT ) 17:16 edit delete" at bounding box center [995, 317] width 641 height 71
click at [1278, 300] on span "delete" at bounding box center [1287, 311] width 23 height 23
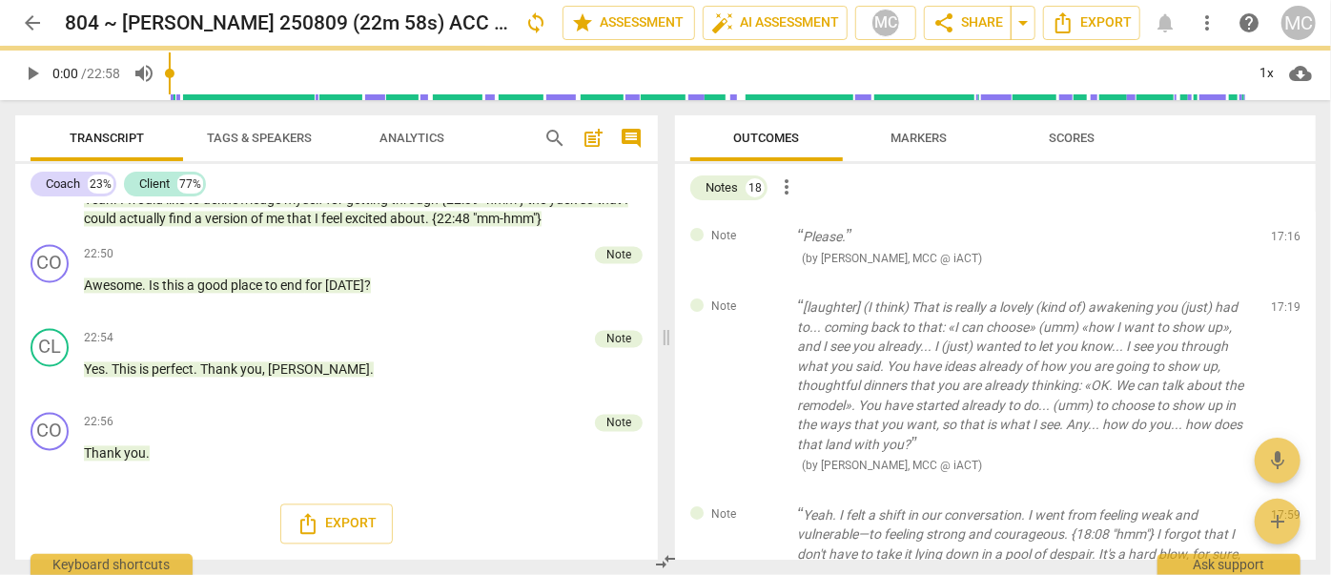
click at [1278, 240] on span "delete" at bounding box center [1287, 241] width 23 height 23
click at [1278, 282] on div "Note [laughter] (I think) That is really a lovely (kind of) awakening you (just…" at bounding box center [995, 386] width 641 height 208
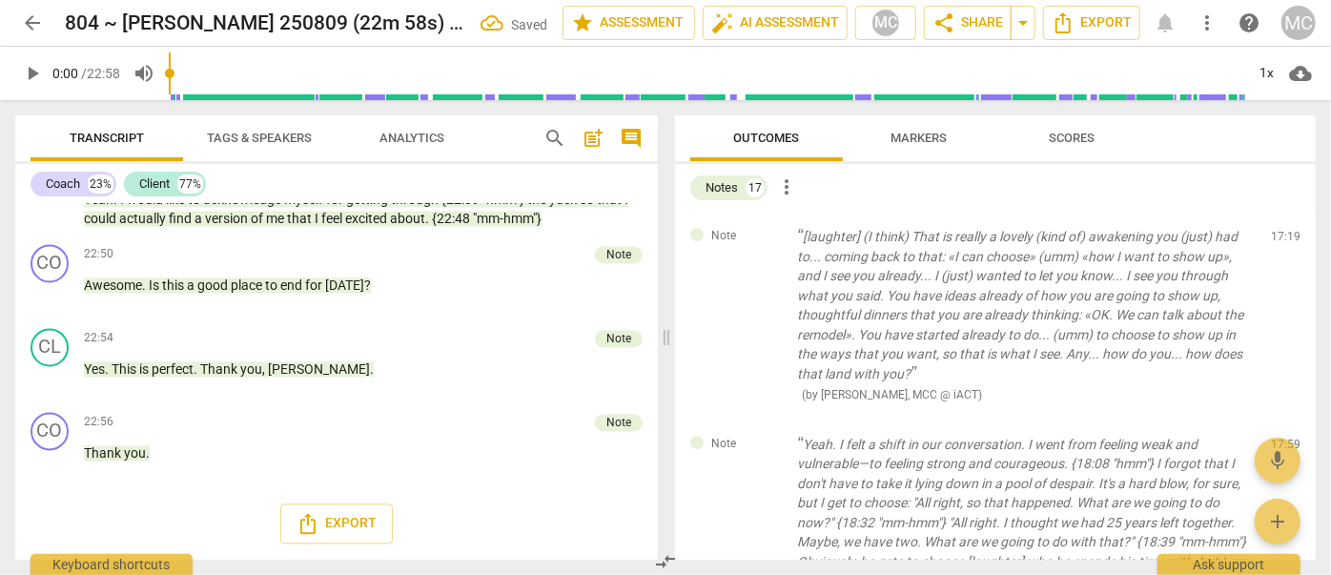
click at [1278, 240] on span "delete" at bounding box center [1287, 241] width 23 height 23
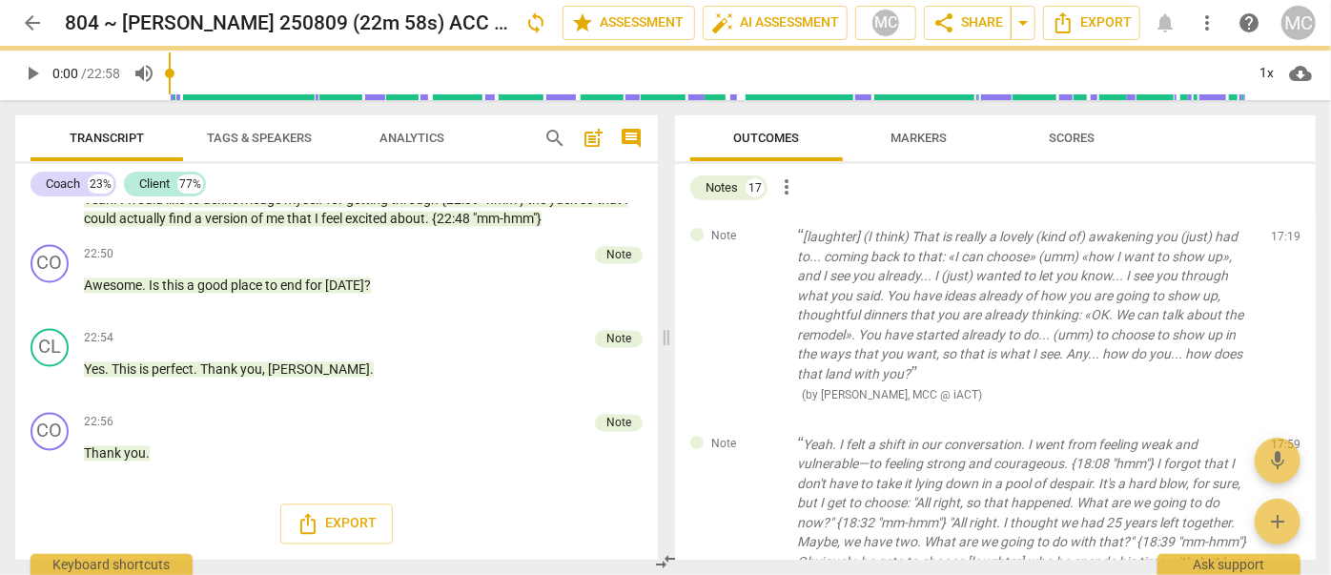
click at [1278, 420] on div "Note Yeah. I felt a shift in our conversation. I went from feeling weak and vul…" at bounding box center [995, 533] width 641 height 227
click at [1278, 437] on span "delete" at bounding box center [1287, 448] width 23 height 23
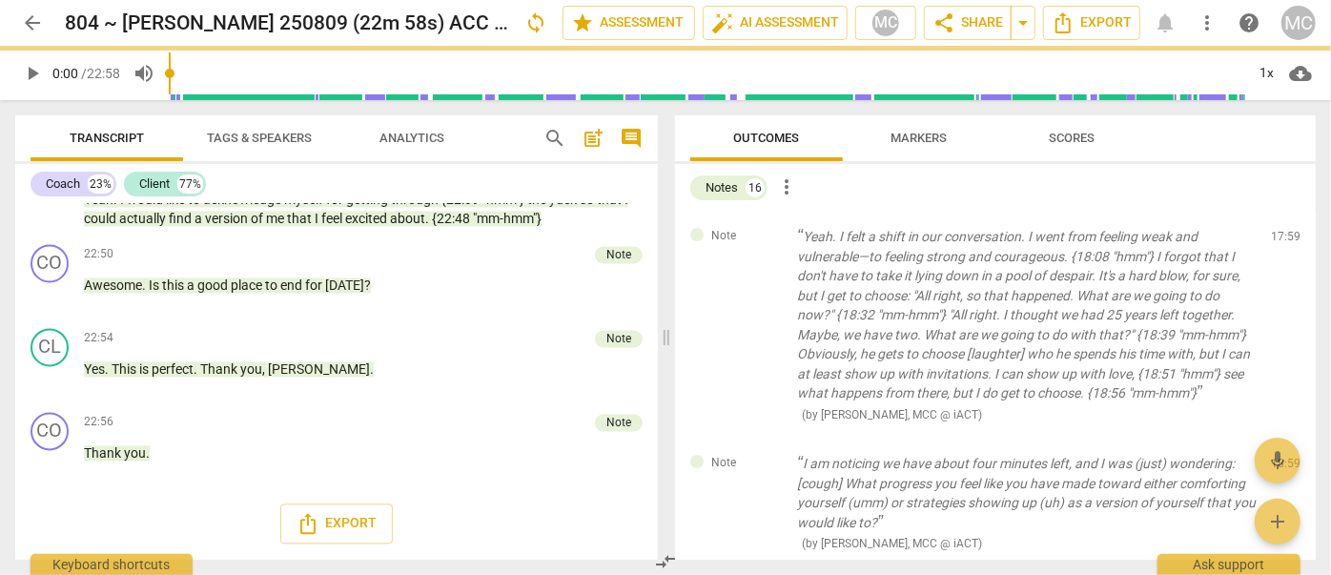
click at [1278, 240] on span "delete" at bounding box center [1287, 241] width 23 height 23
click at [1278, 439] on div "Note I am noticing we have about four minutes left, and I was (just) wondering:…" at bounding box center [995, 504] width 641 height 130
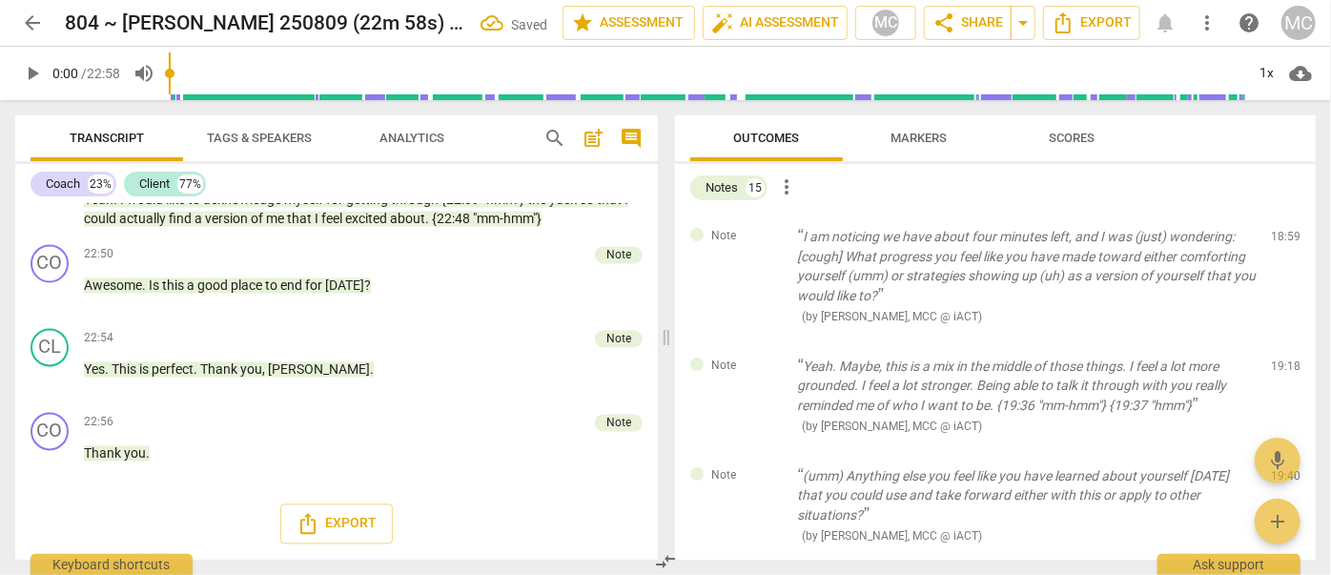
click at [1278, 240] on span "delete" at bounding box center [1287, 241] width 23 height 23
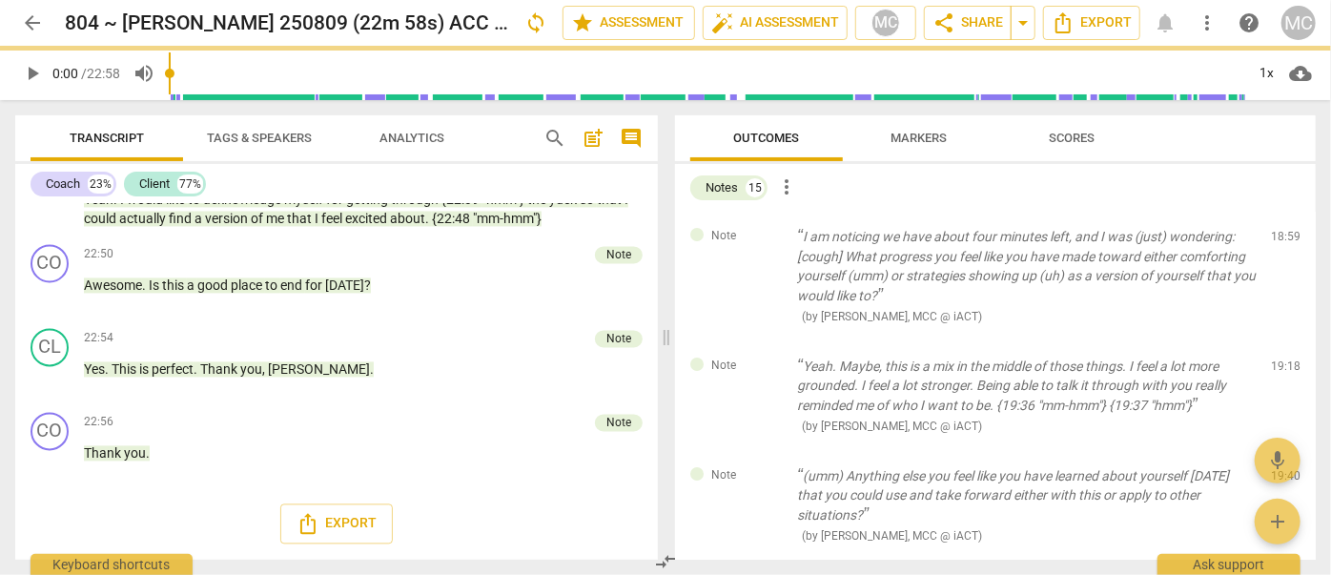
click at [1278, 341] on div "Note Yeah. Maybe, this is a mix in the middle of those things. I feel a lot mor…" at bounding box center [995, 396] width 641 height 110
click at [1278, 359] on span "delete" at bounding box center [1287, 370] width 23 height 23
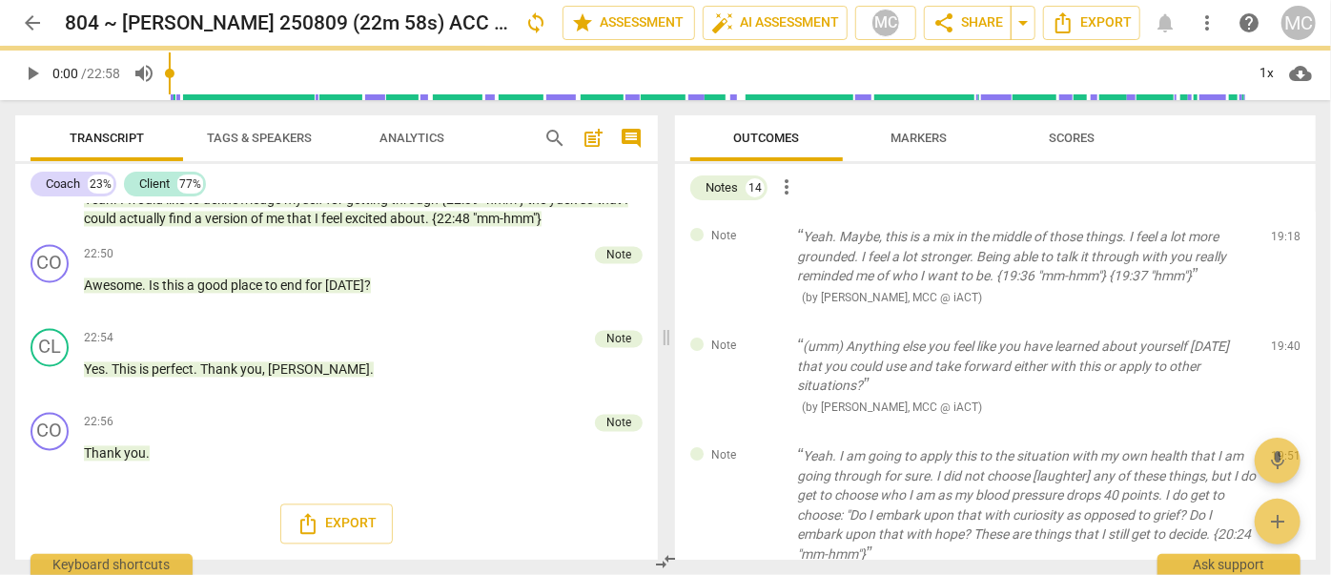
click at [1278, 240] on span "delete" at bounding box center [1287, 241] width 23 height 23
click at [1278, 321] on div "Note (umm) Anything else you feel like you have learned about yourself today th…" at bounding box center [995, 376] width 641 height 110
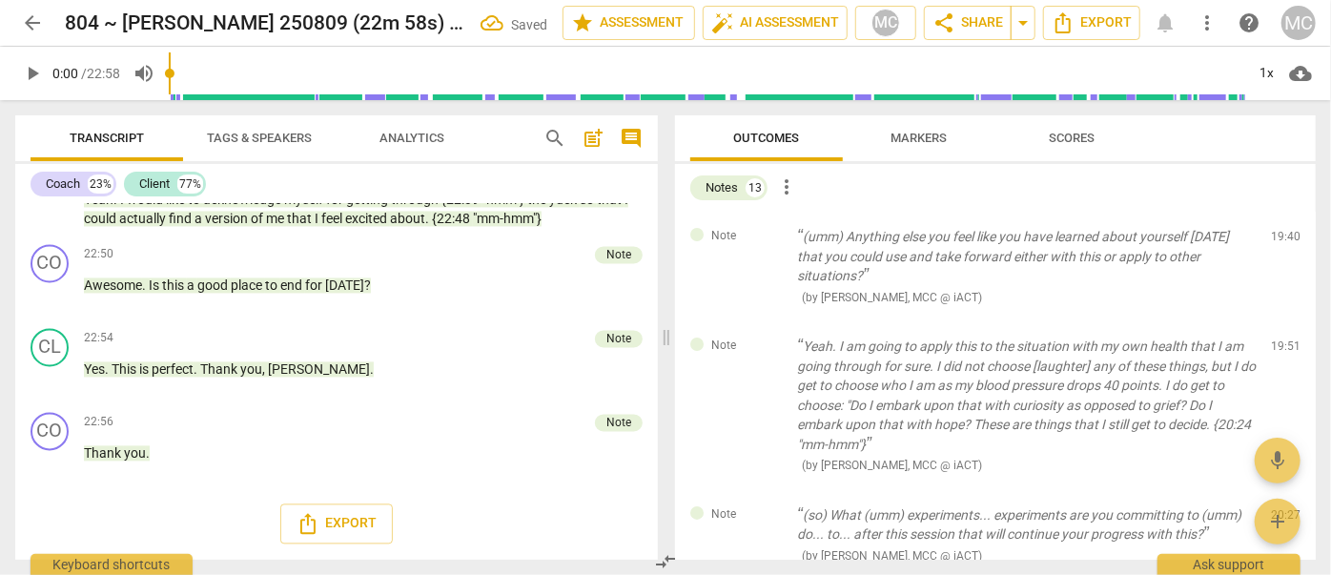
click at [1278, 240] on span "delete" at bounding box center [1287, 241] width 23 height 23
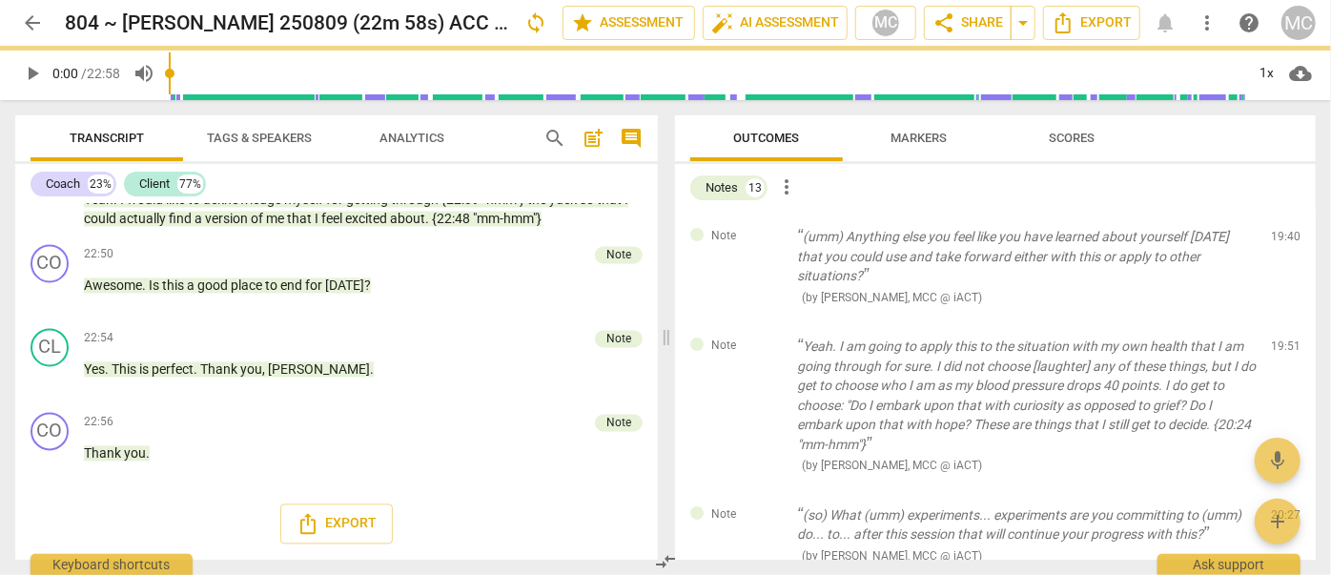
click at [1278, 240] on span "delete" at bounding box center [1287, 241] width 23 height 23
click at [1278, 321] on div "Note Yeah. I am going to apply this to the situation with my own health that I …" at bounding box center [995, 405] width 641 height 169
click at [1278, 339] on span "delete" at bounding box center [1287, 350] width 23 height 23
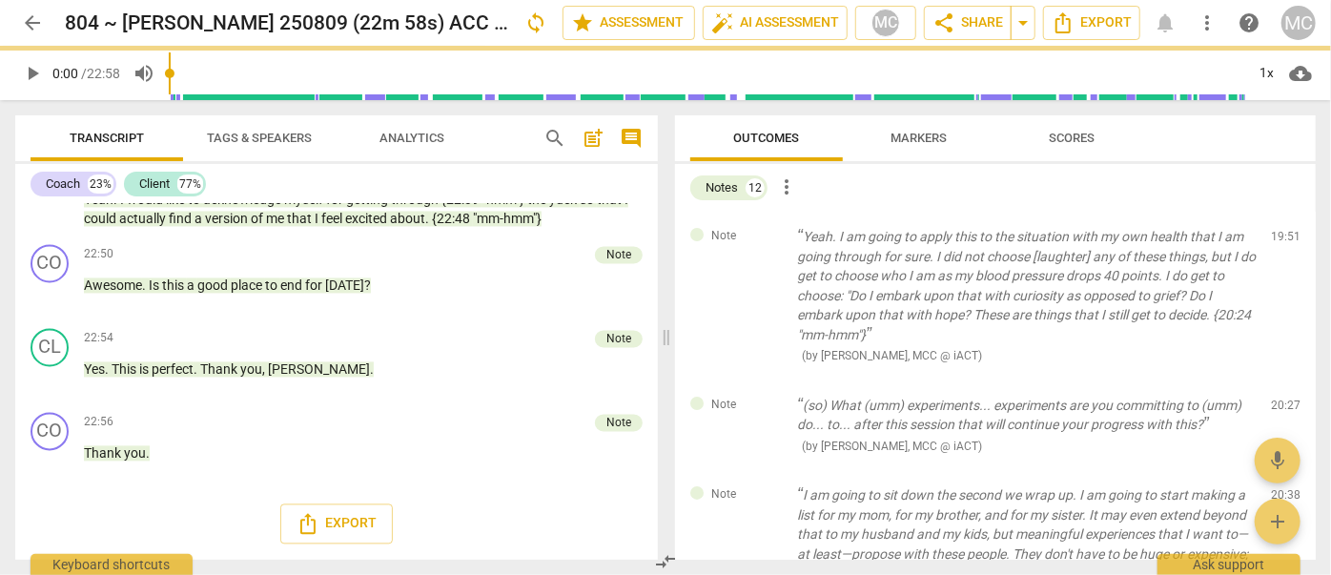
click at [1278, 240] on span "delete" at bounding box center [1287, 241] width 23 height 23
click at [1278, 380] on div "Note (so) What (umm) experiments... experiments are you committing to (umm) do.…" at bounding box center [995, 425] width 641 height 91
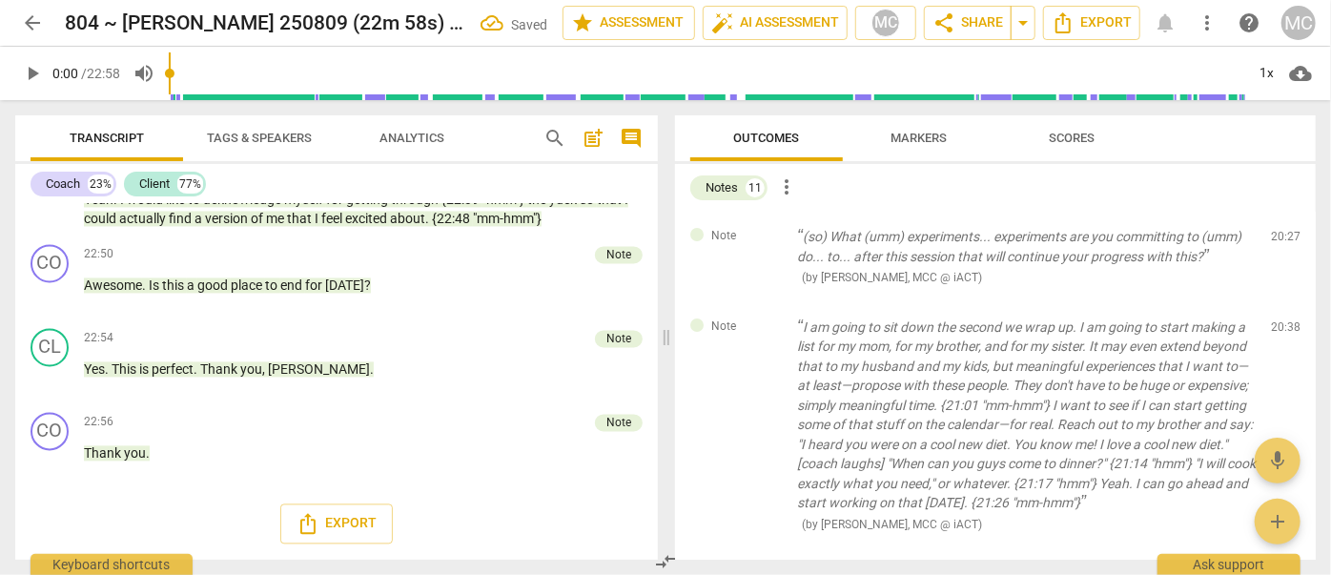
click at [1278, 240] on span "delete" at bounding box center [1287, 241] width 23 height 23
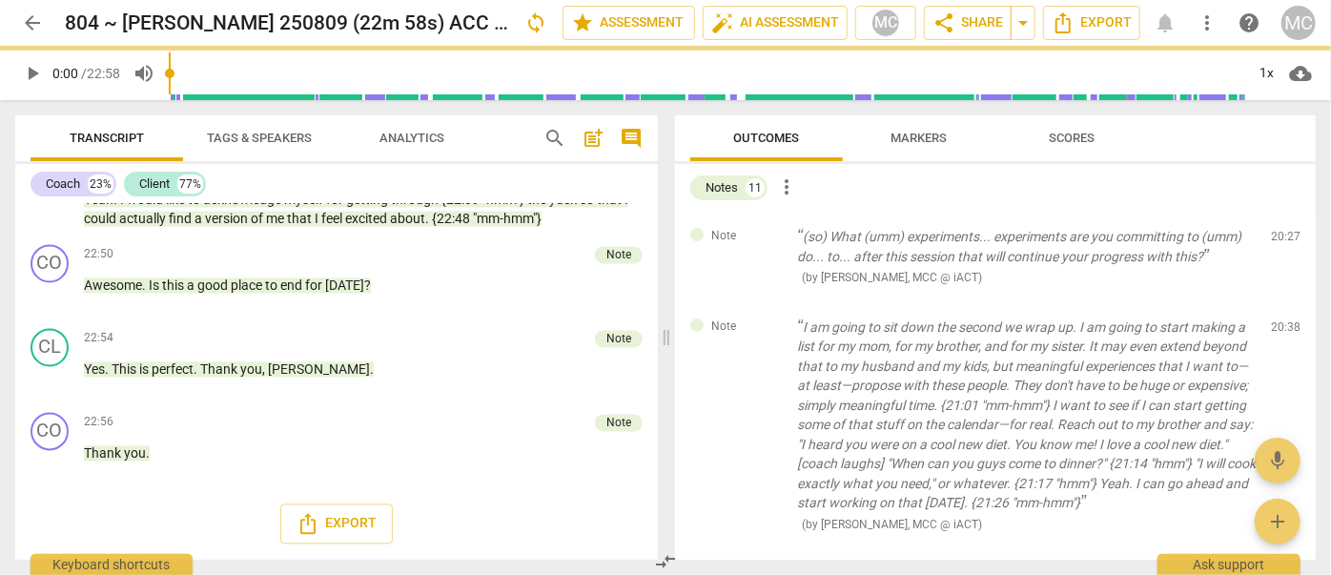
click at [1278, 240] on span "delete" at bounding box center [1287, 241] width 23 height 23
click at [1278, 302] on div "Note I am going to sit down the second we wrap up. I am going to start making a…" at bounding box center [995, 425] width 641 height 247
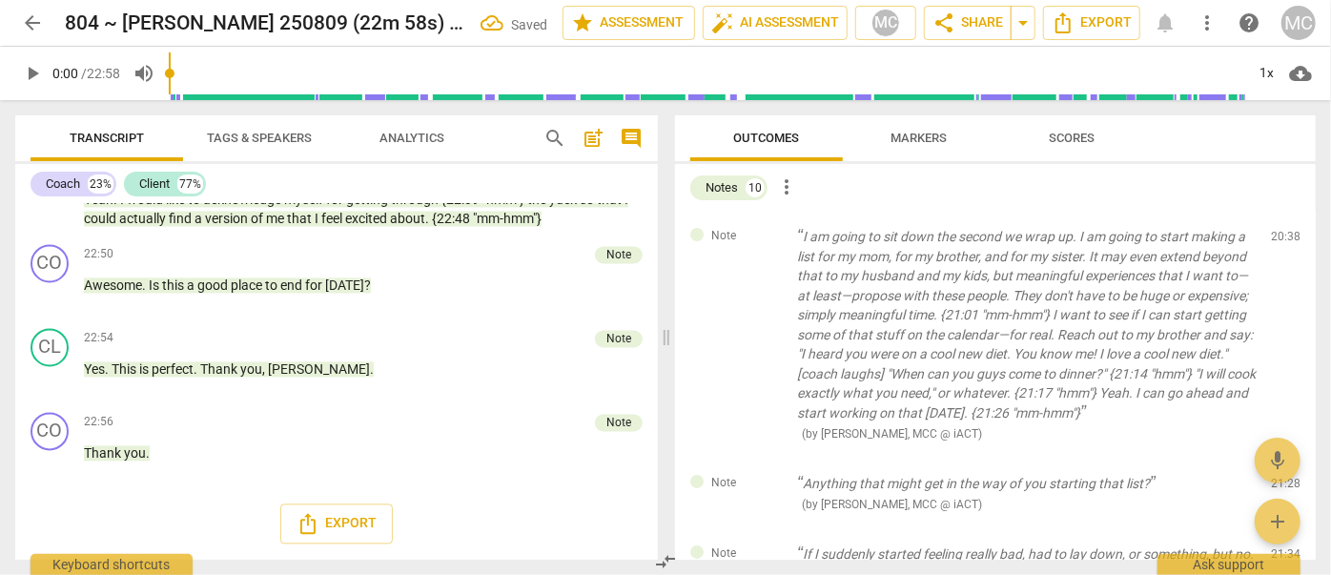
click at [1278, 240] on span "delete" at bounding box center [1287, 241] width 23 height 23
click at [1278, 459] on div "Note Anything that might get in the way of you starting that list? ( by Matthew…" at bounding box center [995, 494] width 641 height 71
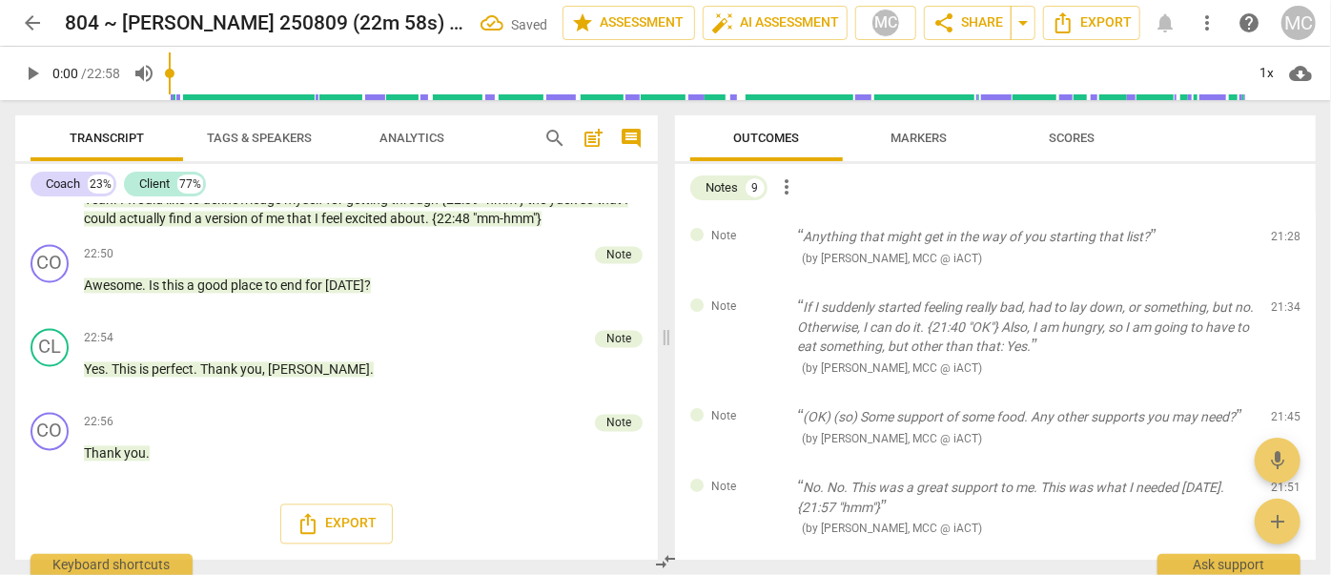
click at [1278, 240] on span "delete" at bounding box center [1287, 241] width 23 height 23
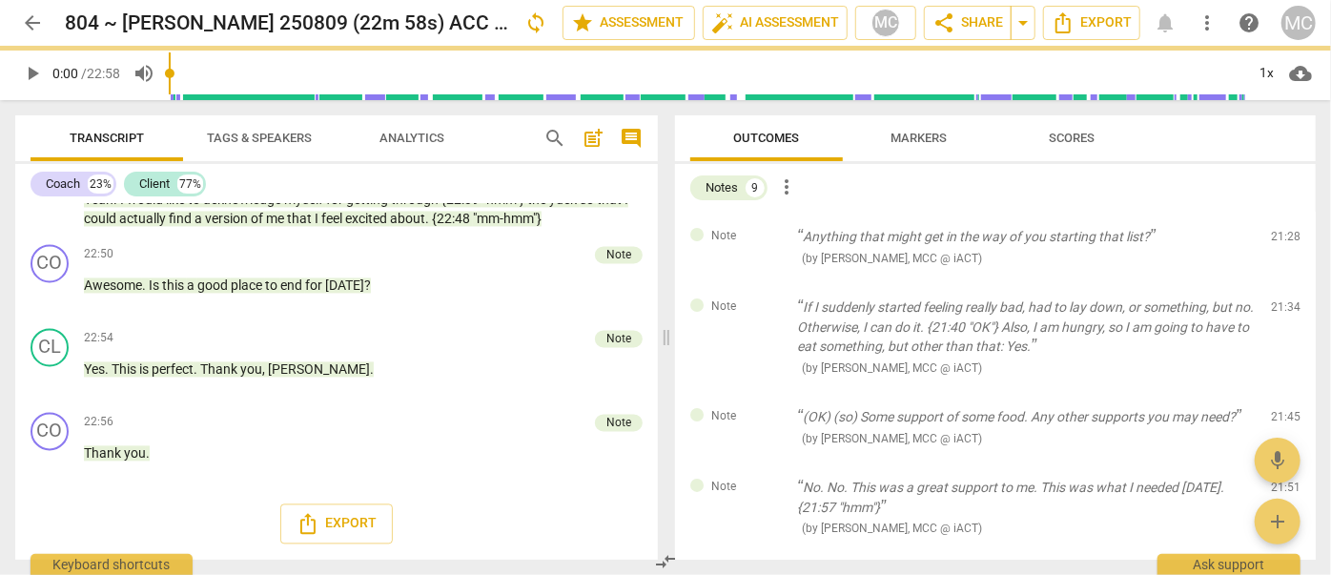
click at [1278, 240] on span "delete" at bounding box center [1287, 241] width 23 height 23
click at [1278, 282] on div "Note If I suddenly started feeling really bad, had to lay down, or something, b…" at bounding box center [995, 337] width 641 height 110
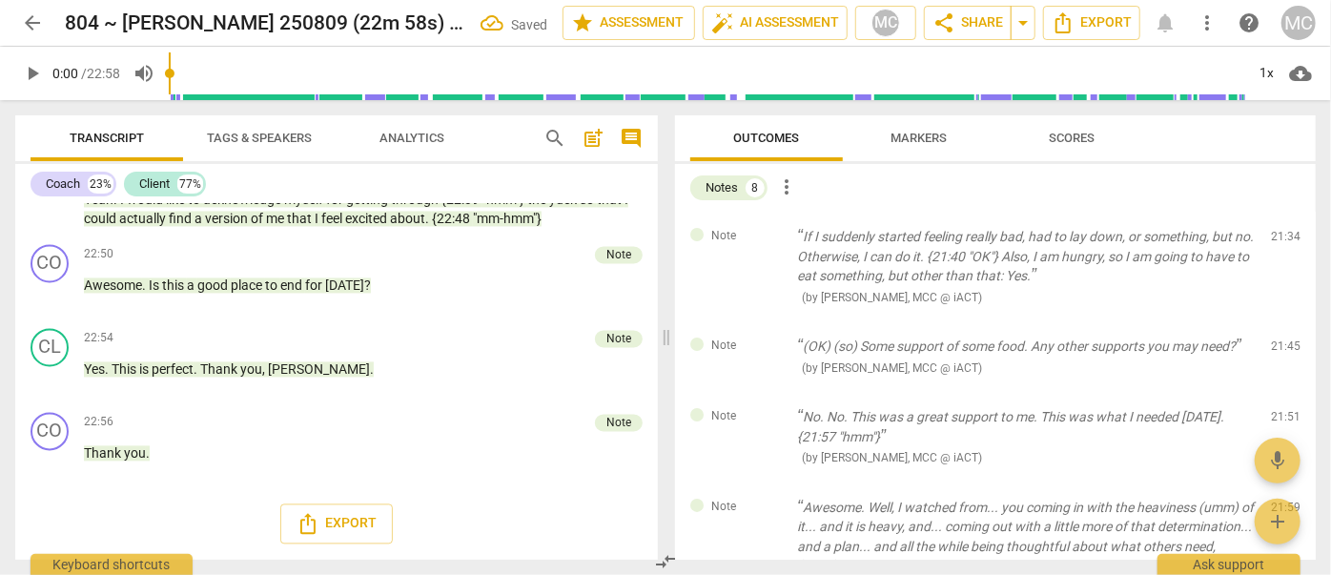
click at [1278, 240] on span "delete" at bounding box center [1287, 241] width 23 height 23
click at [1278, 321] on div "Note (OK) (so) Some support of some food. Any other supports you may need? ( by…" at bounding box center [995, 356] width 641 height 71
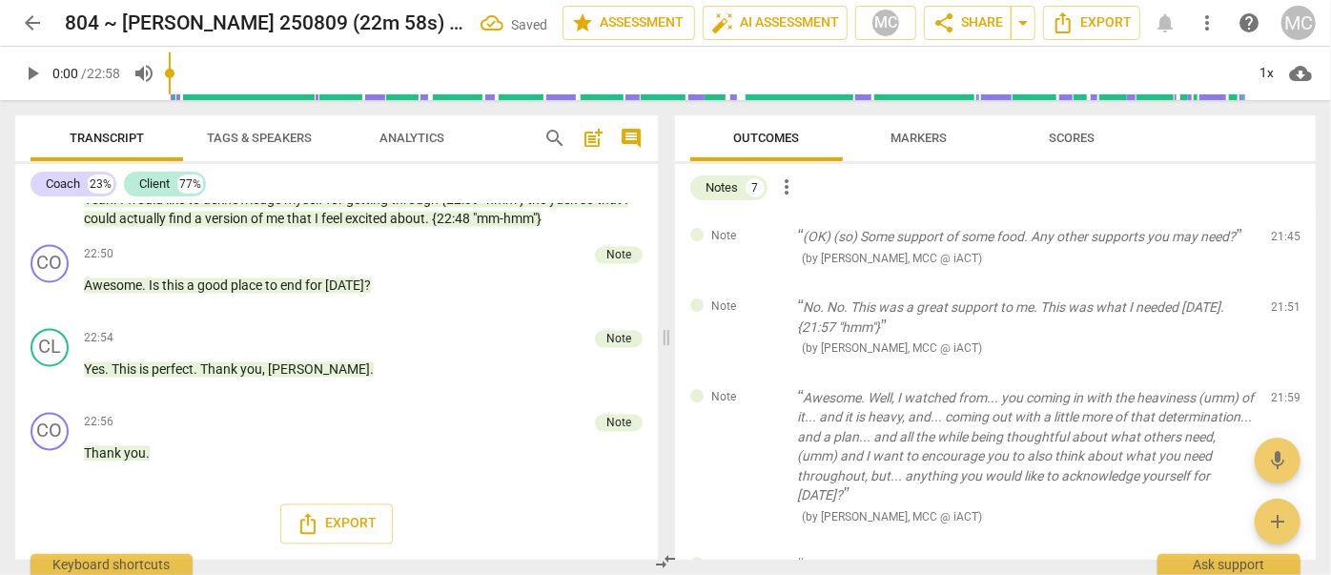
click at [1278, 240] on span "delete" at bounding box center [1287, 241] width 23 height 23
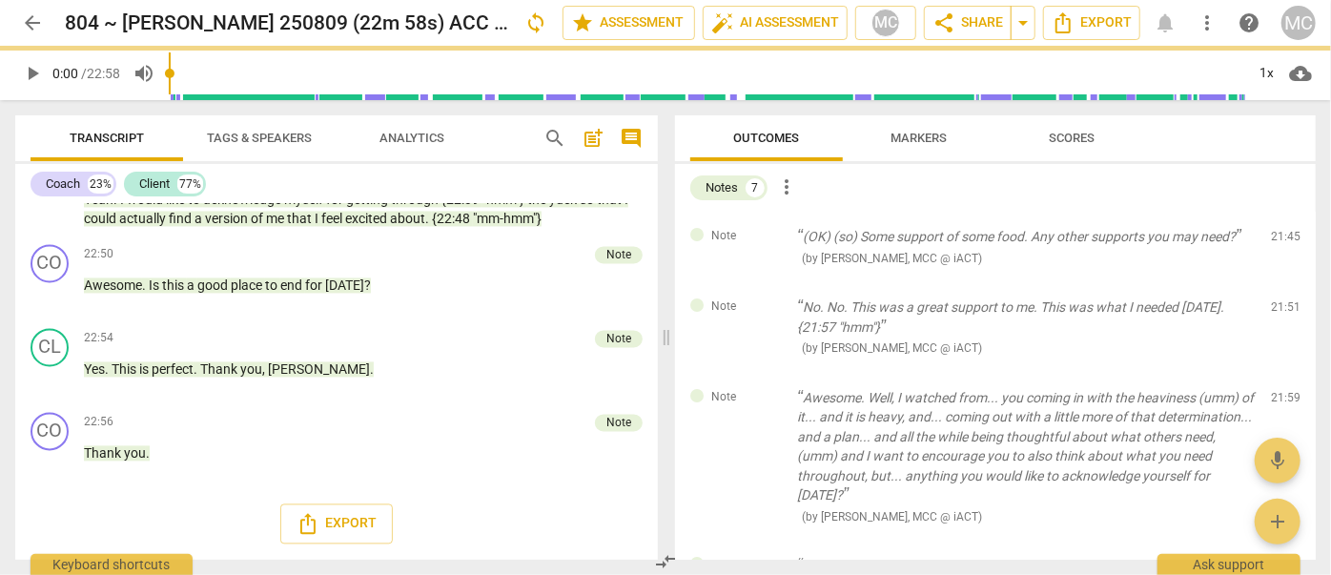
scroll to position [5648, 0]
click at [1278, 240] on span "delete" at bounding box center [1287, 241] width 23 height 23
click at [1278, 282] on div "Note No. No. This was a great support to me. This was what I needed today. {21:…" at bounding box center [995, 327] width 641 height 91
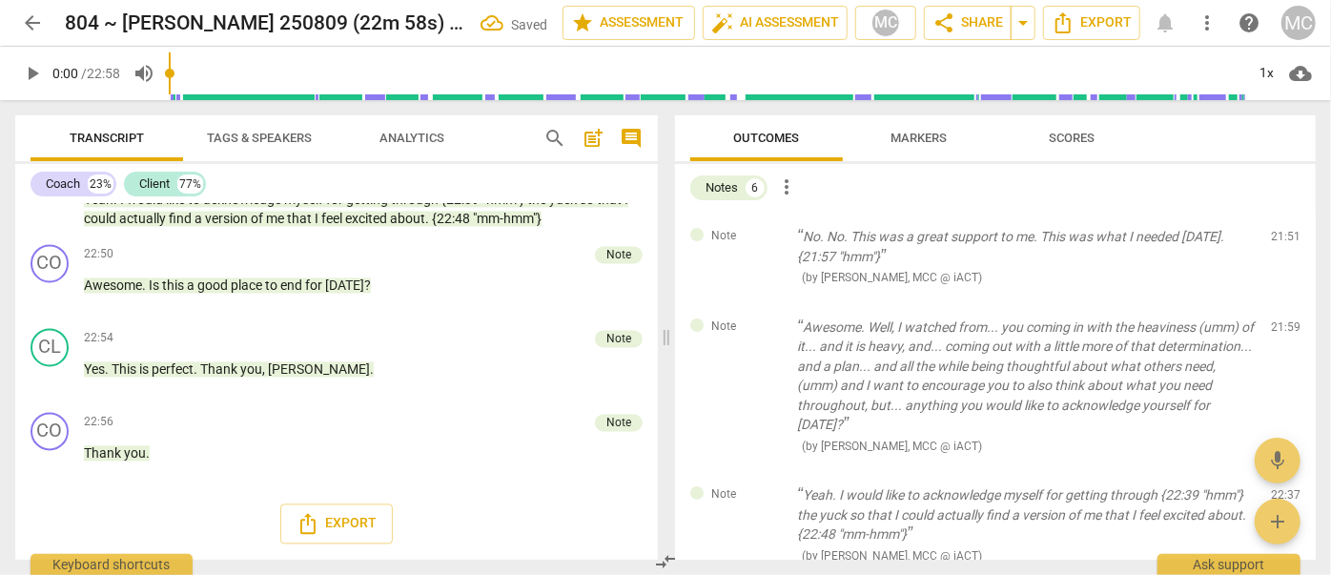
click at [1278, 240] on span "delete" at bounding box center [1287, 241] width 23 height 23
click at [1278, 302] on div "Note Awesome. Well, I watched from... you coming in with the heaviness (umm) of…" at bounding box center [995, 386] width 641 height 169
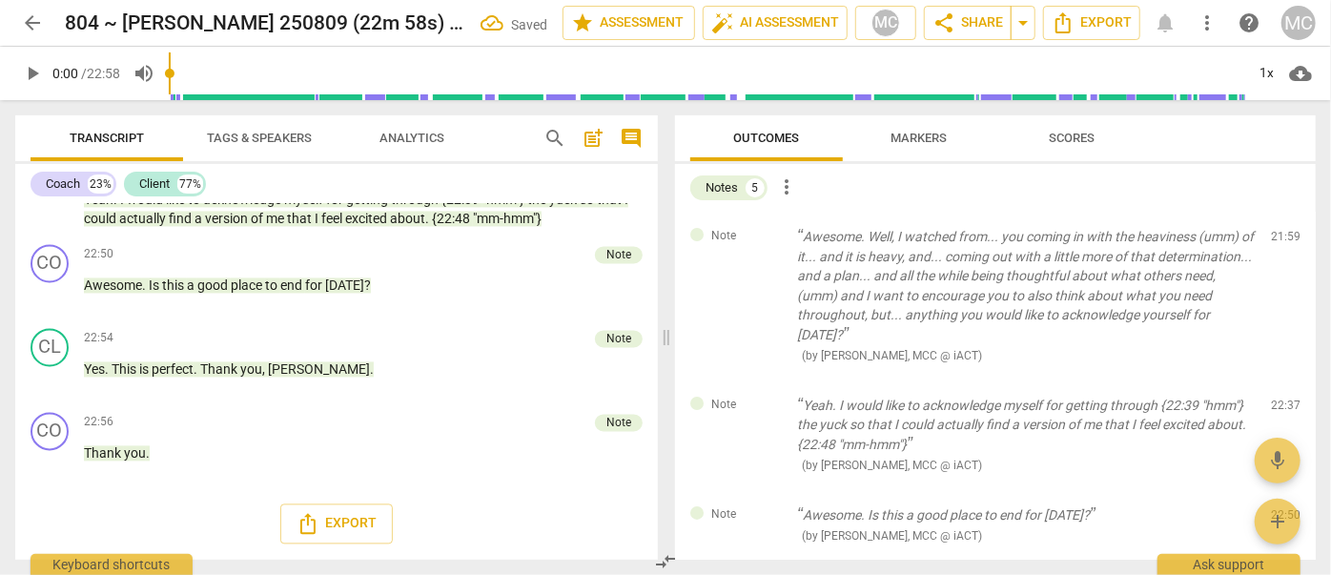
click at [1278, 240] on span "delete" at bounding box center [1287, 241] width 23 height 23
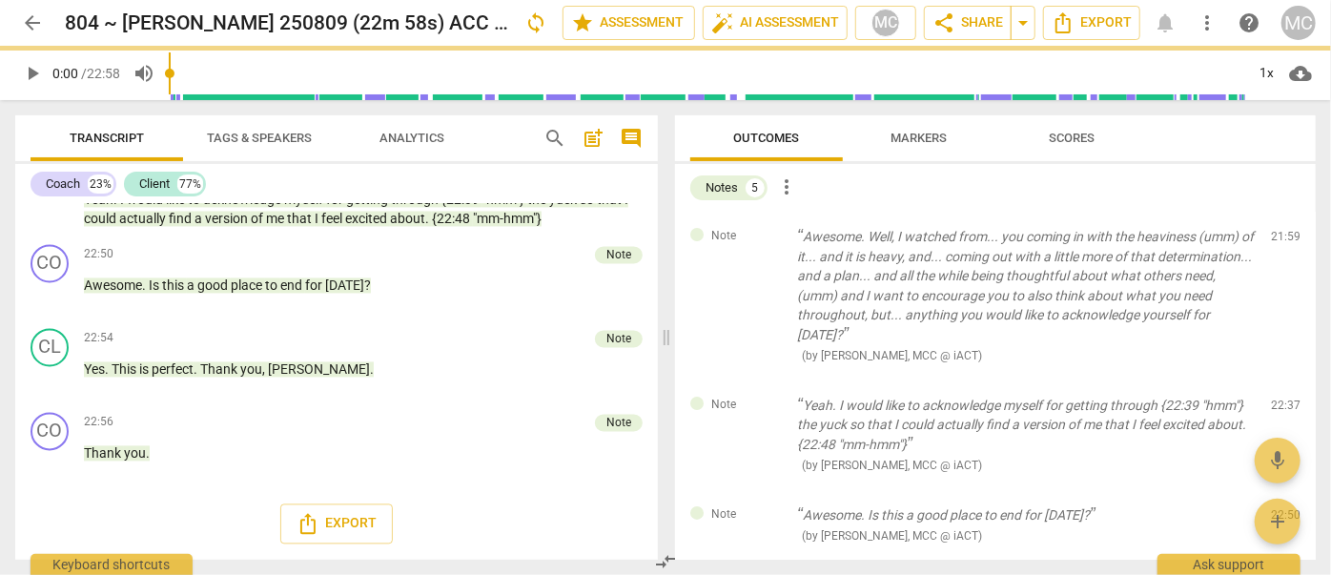
click at [1278, 240] on span "delete" at bounding box center [1287, 241] width 23 height 23
click at [1278, 380] on div "Note Yeah. I would like to acknowledge myself for getting through {22:39 "hmm"}…" at bounding box center [995, 435] width 641 height 110
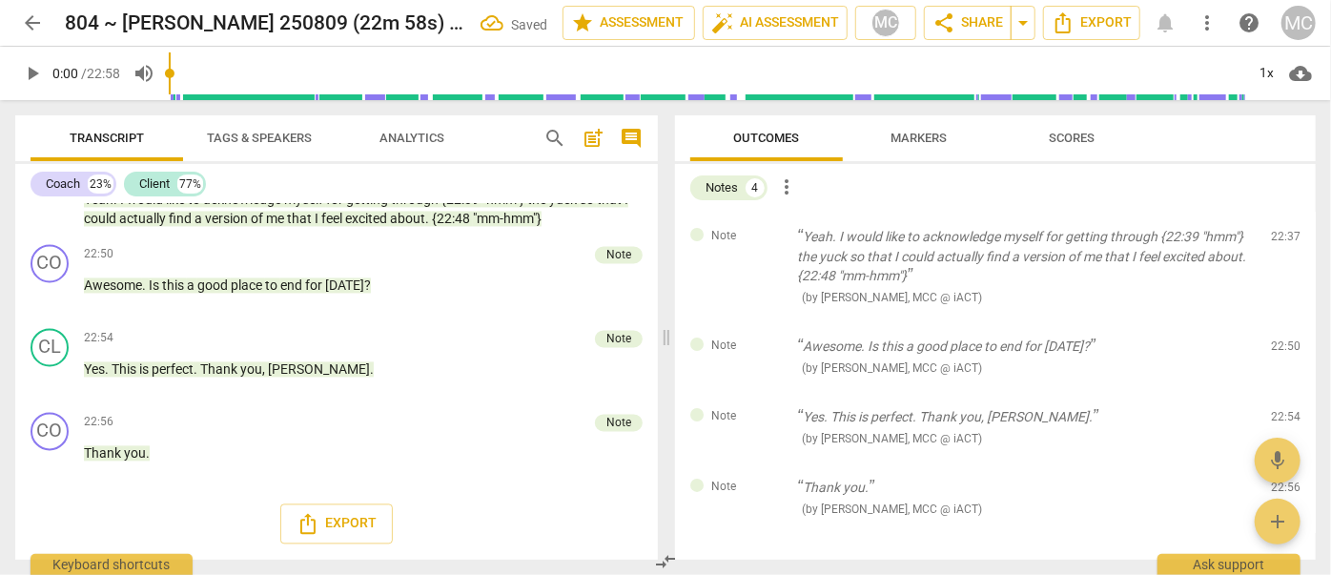
click at [1278, 240] on span "delete" at bounding box center [1287, 241] width 23 height 23
click at [1278, 321] on div "Note Awesome. Is this a good place to end for today? ( by Matthew Cintron-Quino…" at bounding box center [995, 356] width 641 height 71
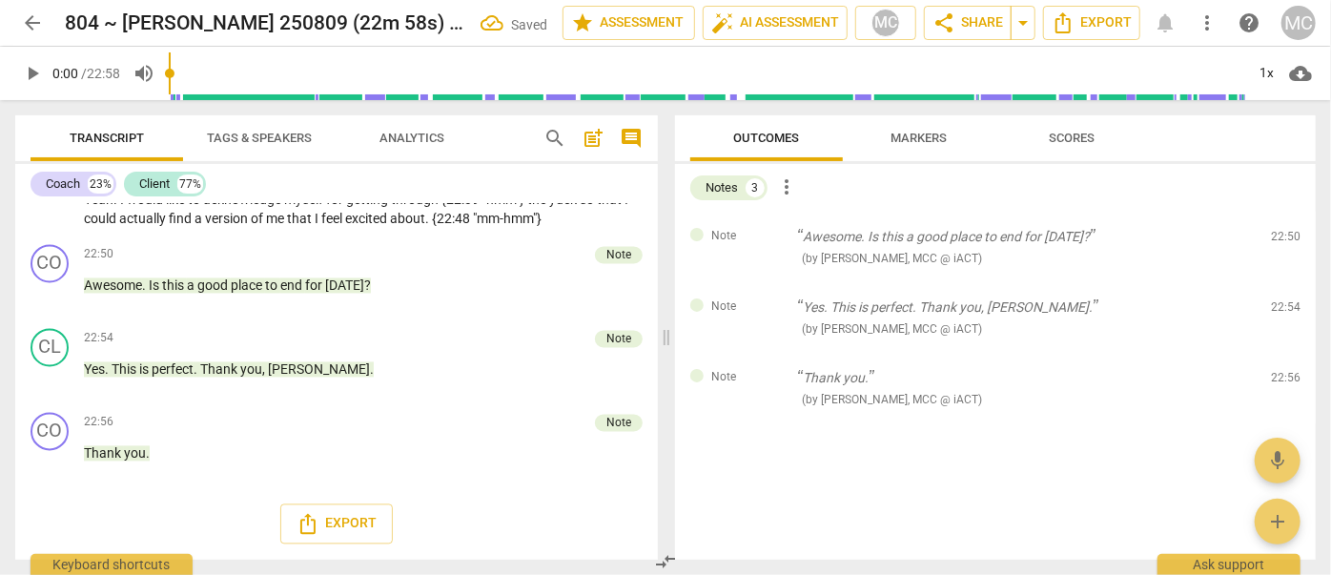
scroll to position [5644, 0]
click at [1278, 240] on span "delete" at bounding box center [1287, 241] width 23 height 23
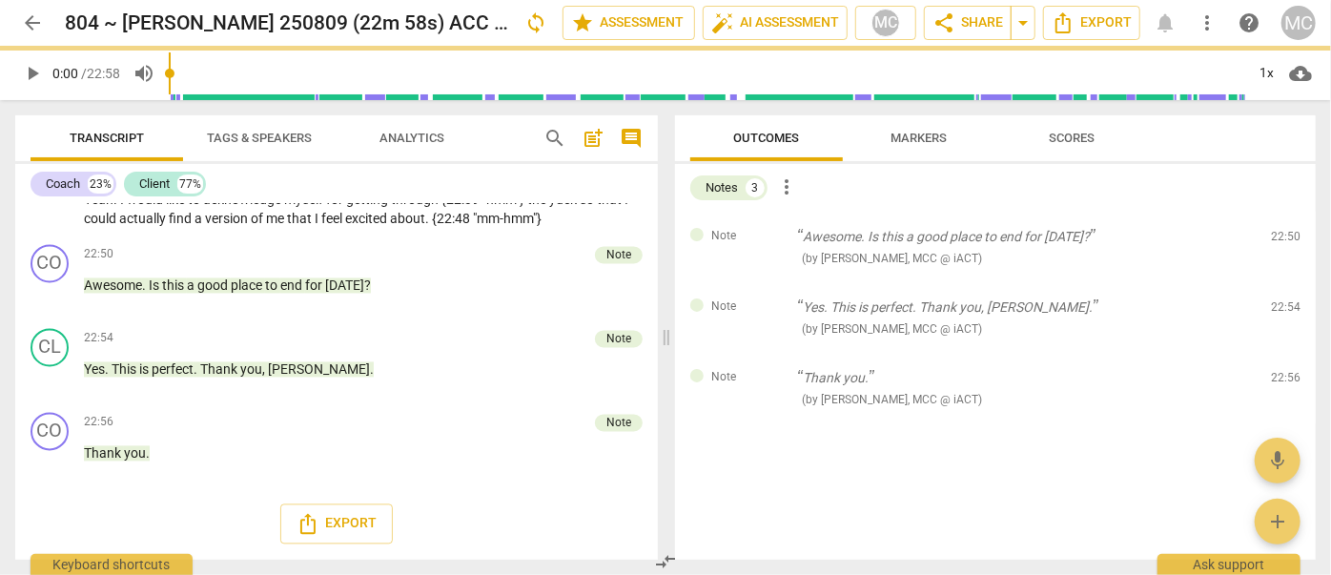
click at [1278, 240] on span "delete" at bounding box center [1287, 241] width 23 height 23
click at [1278, 282] on div "Note Yes. This is perfect. Thank you, Amy. ( by Matthew Cintron-Quinones, MCC @…" at bounding box center [995, 317] width 641 height 71
click at [1278, 300] on span "delete" at bounding box center [1287, 311] width 23 height 23
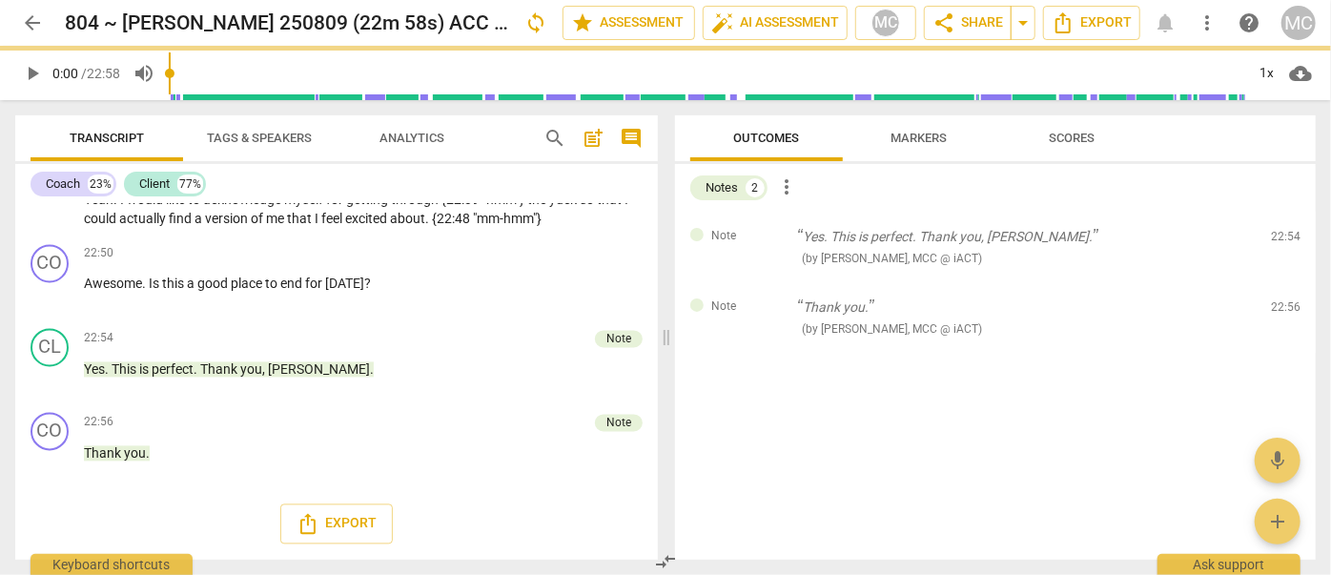
click at [1278, 240] on span "delete" at bounding box center [1287, 241] width 23 height 23
click at [1278, 282] on div "Note Thank you. ( by Matthew Cintron-Quinones, MCC @ iACT ) 22:56 edit delete" at bounding box center [995, 317] width 641 height 71
click at [1278, 300] on span "delete" at bounding box center [1287, 311] width 23 height 23
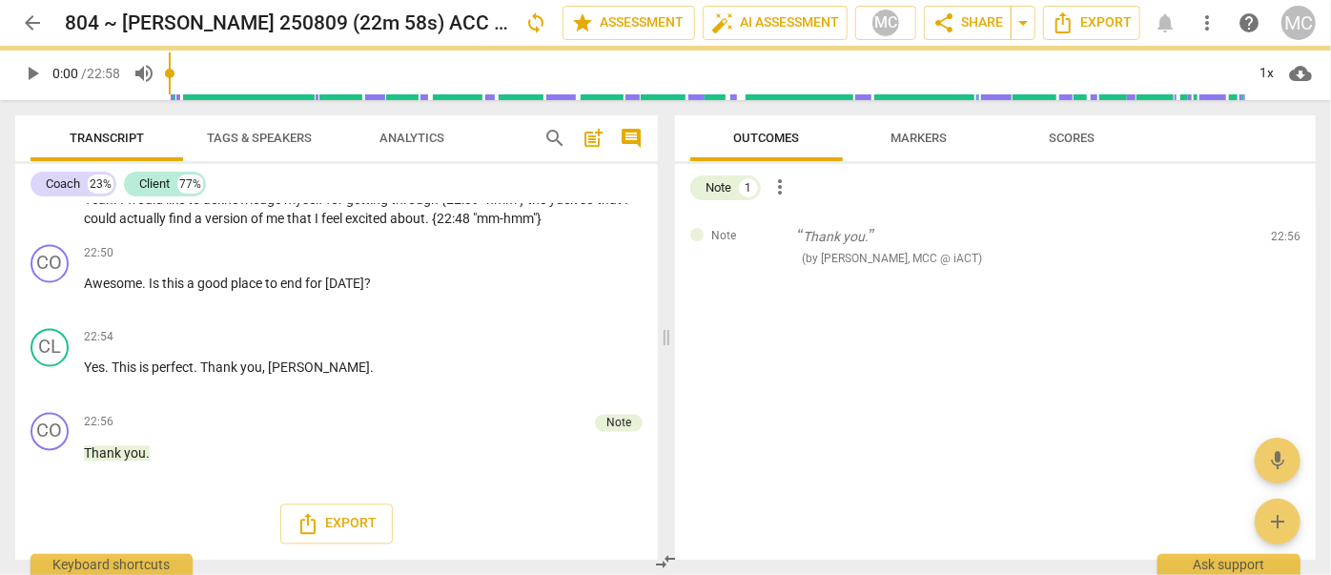
click at [1278, 240] on span "delete" at bounding box center [1287, 241] width 23 height 23
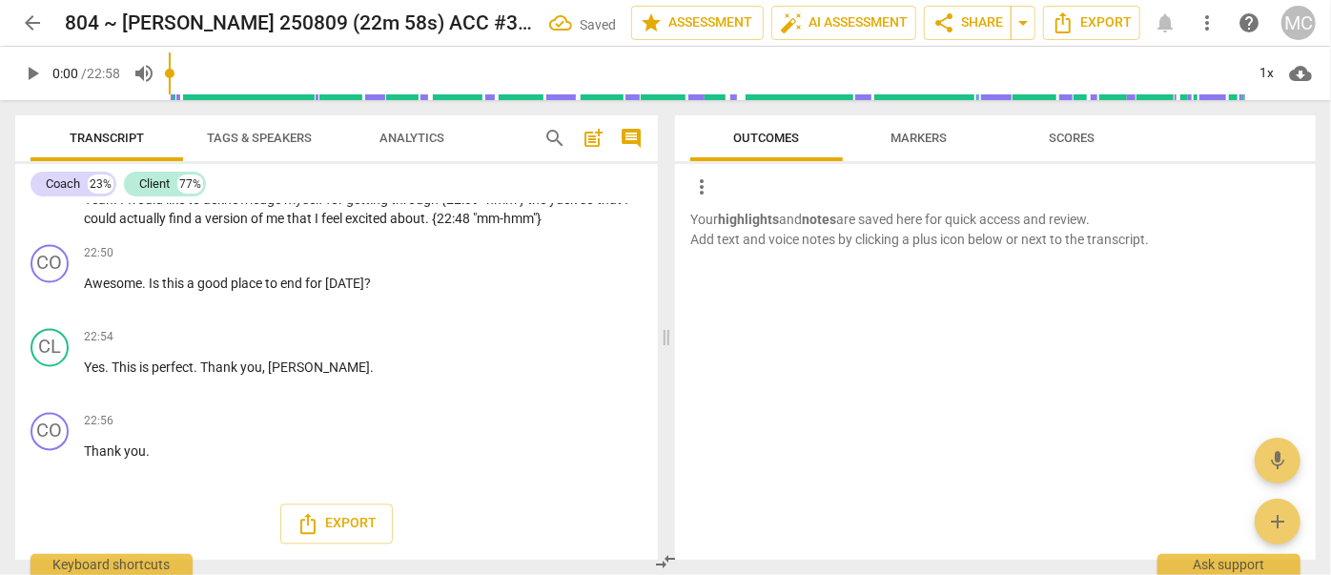
click at [1278, 240] on p "Your highlights and notes are saved here for quick access and review. Add text …" at bounding box center [995, 229] width 610 height 39
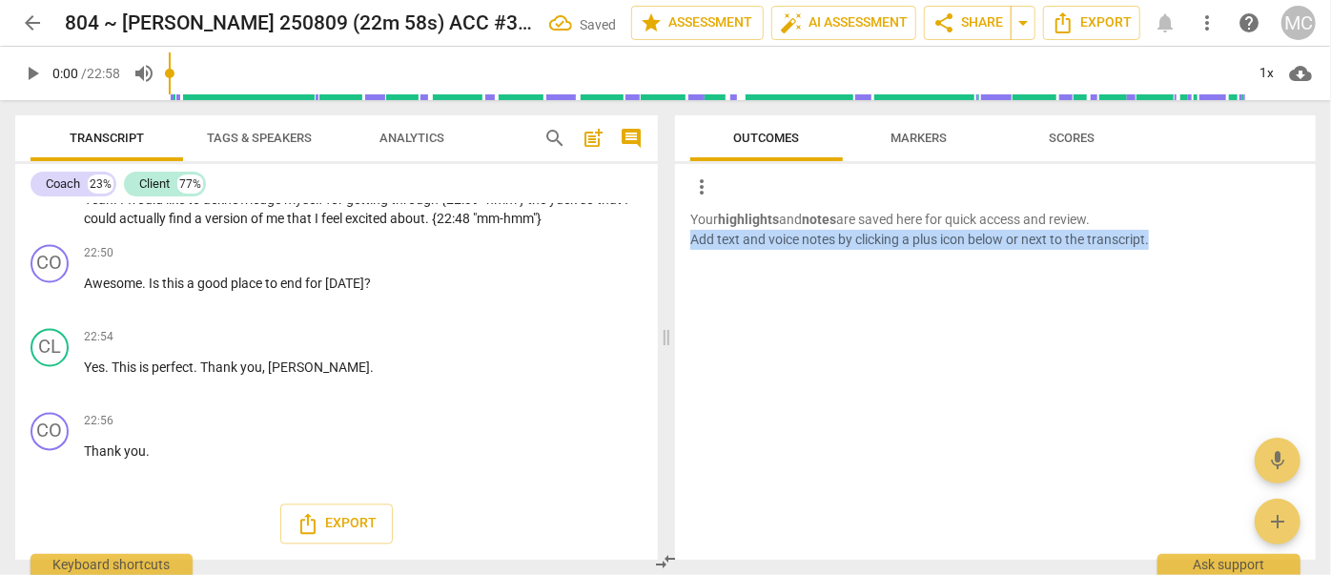
click at [1278, 240] on p "Your highlights and notes are saved here for quick access and review. Add text …" at bounding box center [995, 229] width 610 height 39
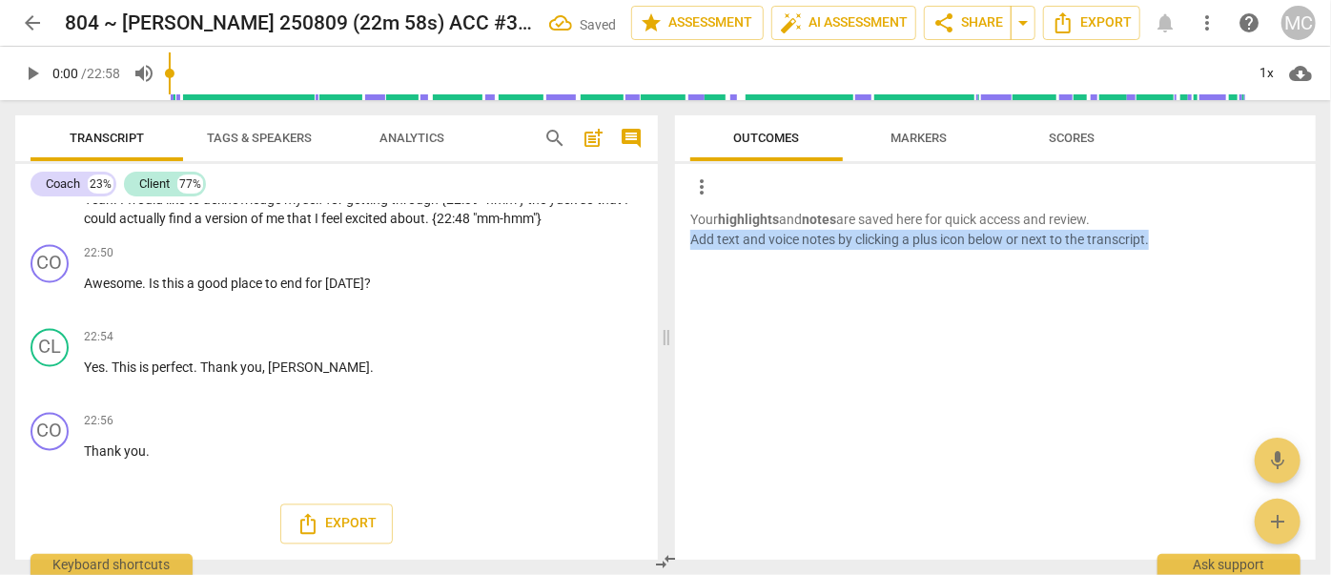
click at [1278, 240] on p "Your highlights and notes are saved here for quick access and review. Add text …" at bounding box center [995, 229] width 610 height 39
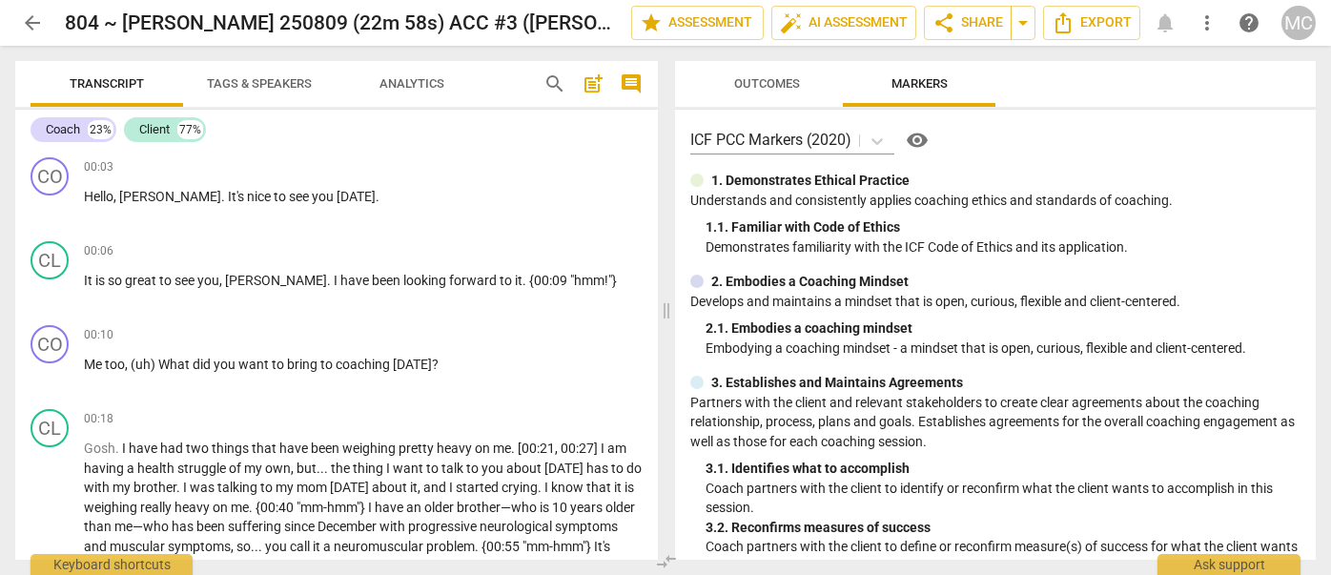
click at [1278, 240] on p "Demonstrates familiarity with the ICF Code of Ethics and its application." at bounding box center [1003, 247] width 595 height 20
click at [1278, 191] on div "1. Demonstrates Ethical Practice" at bounding box center [995, 181] width 610 height 20
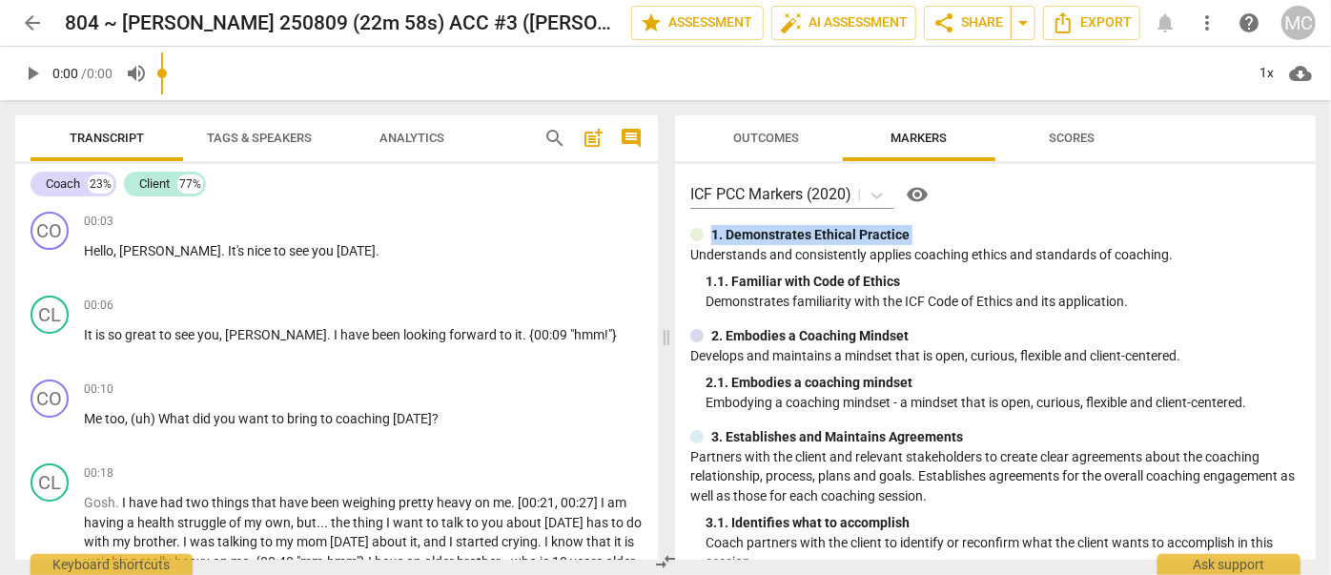
click at [1278, 240] on div "1. Demonstrates Ethical Practice" at bounding box center [995, 235] width 610 height 20
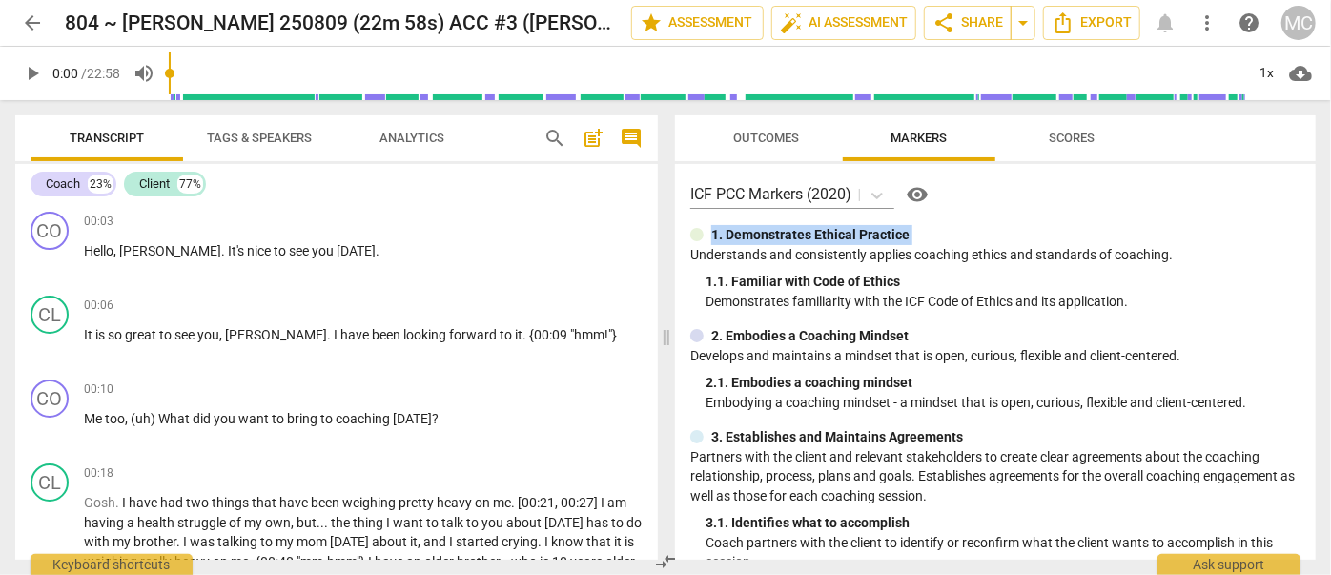
click at [1278, 240] on div "1. Demonstrates Ethical Practice" at bounding box center [995, 235] width 610 height 20
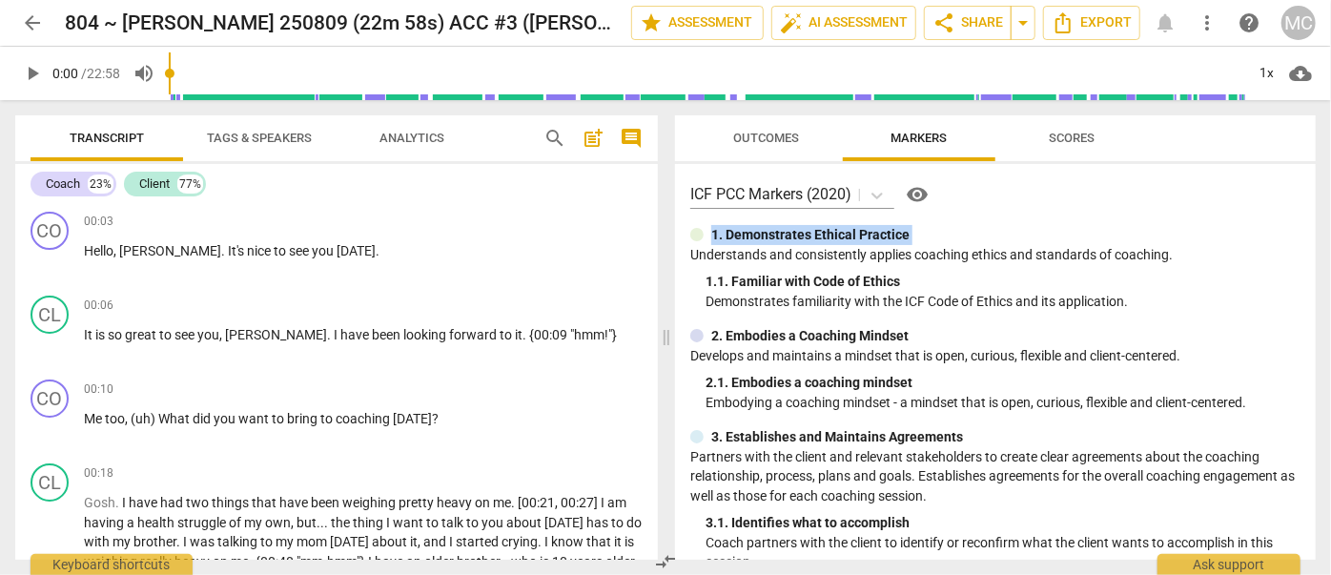
click at [1278, 240] on div "1. Demonstrates Ethical Practice" at bounding box center [995, 235] width 610 height 20
click at [1078, 34] on button "Export" at bounding box center [1091, 23] width 97 height 34
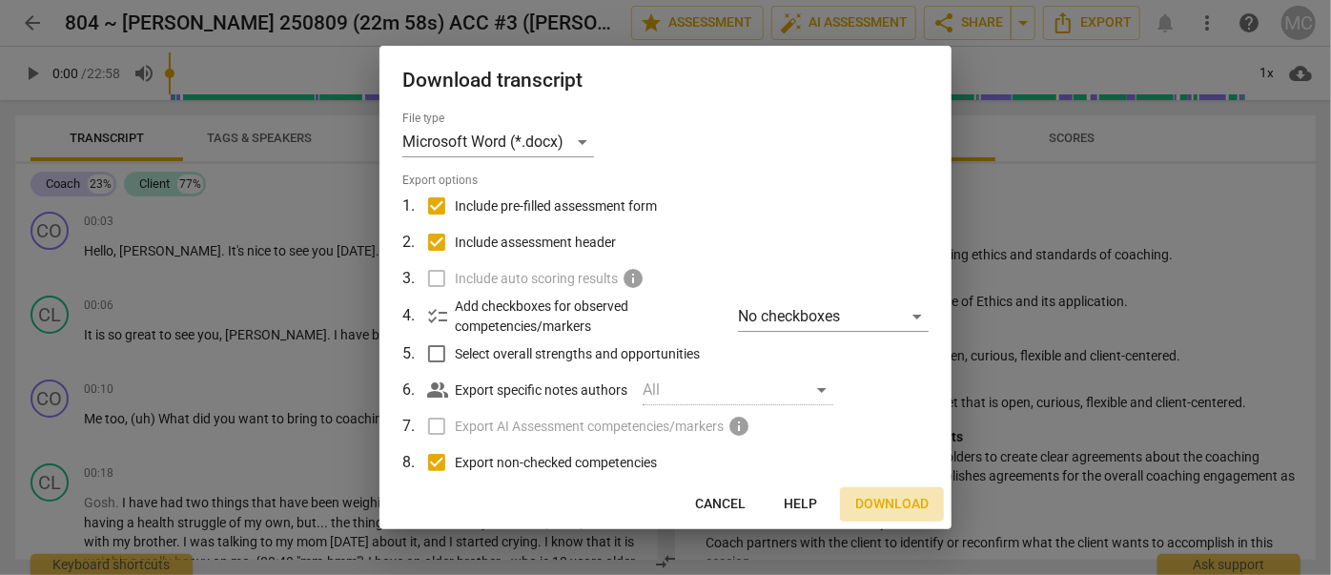
click at [897, 505] on span "Download" at bounding box center [891, 504] width 73 height 19
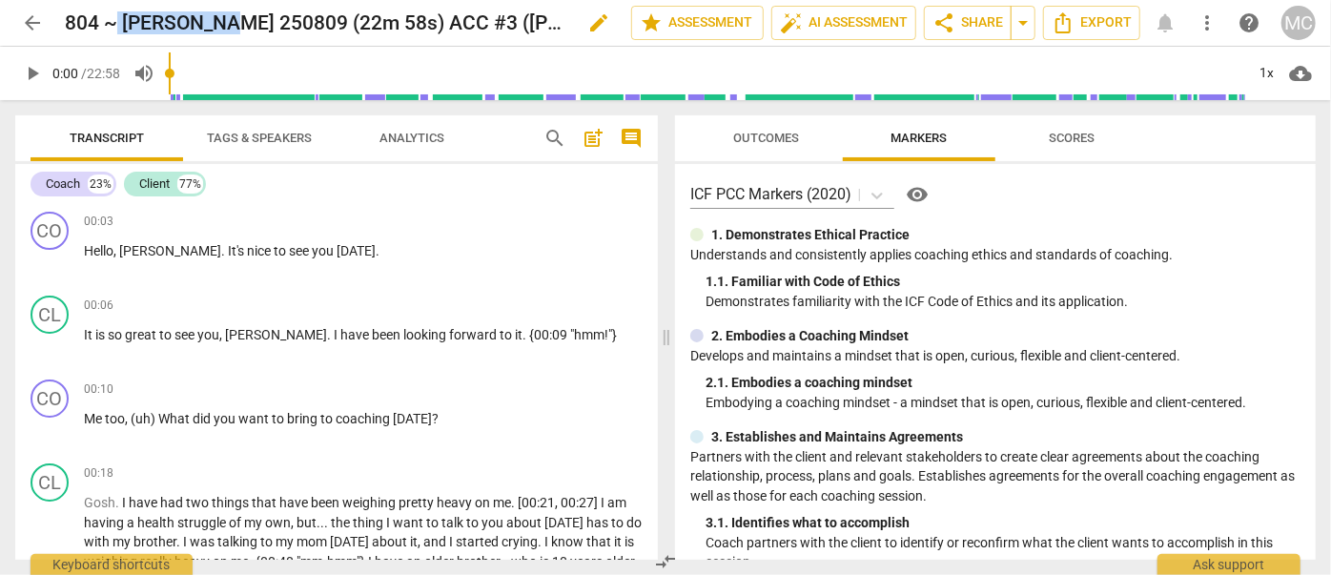
drag, startPoint x: 233, startPoint y: 19, endPoint x: 85, endPoint y: 34, distance: 148.6
click at [119, 23] on h2 "804 ~ [PERSON_NAME] 250809 (22m 58s) ACC #3 ([PERSON_NAME]) UPL250806" at bounding box center [316, 23] width 502 height 24
click at [592, 21] on span "edit" at bounding box center [598, 22] width 23 height 23
